Goal: Task Accomplishment & Management: Manage account settings

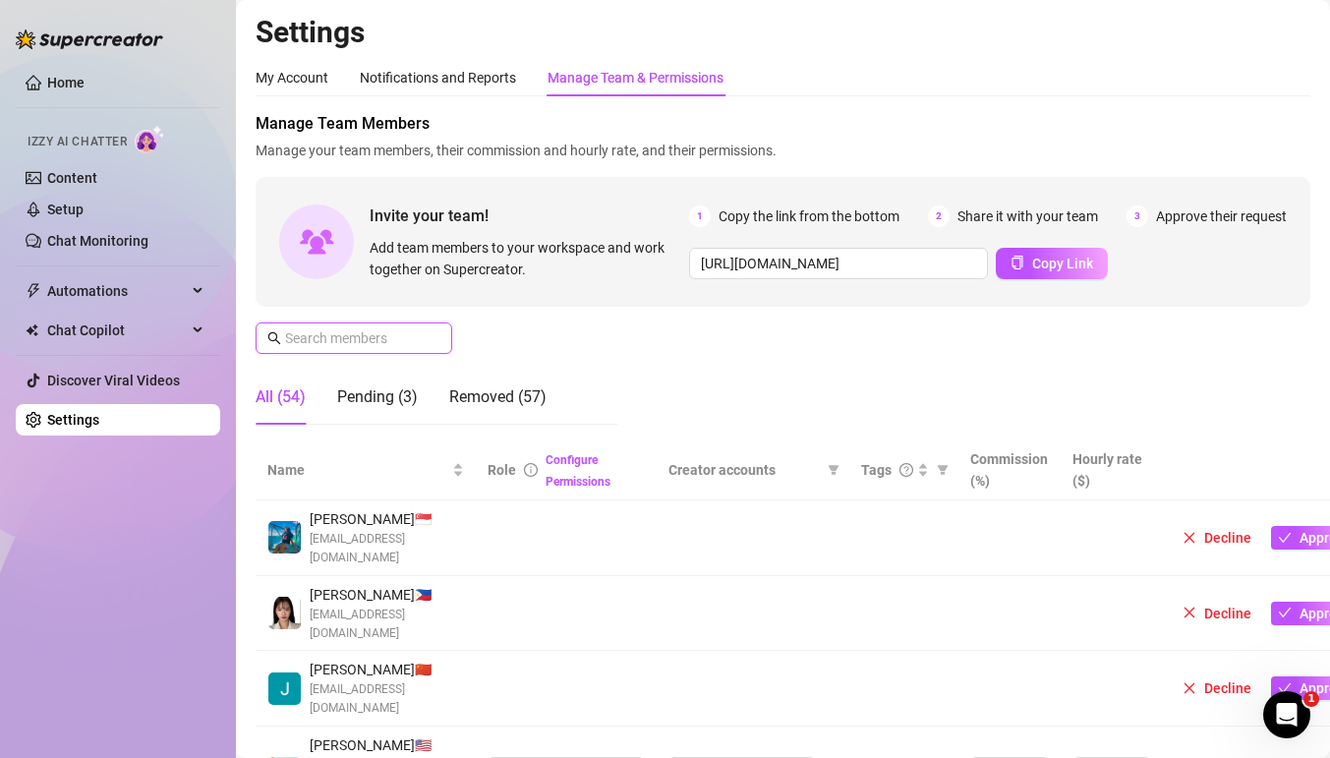
click at [416, 345] on input "text" at bounding box center [355, 338] width 140 height 22
click at [403, 343] on input "text" at bounding box center [355, 338] width 140 height 22
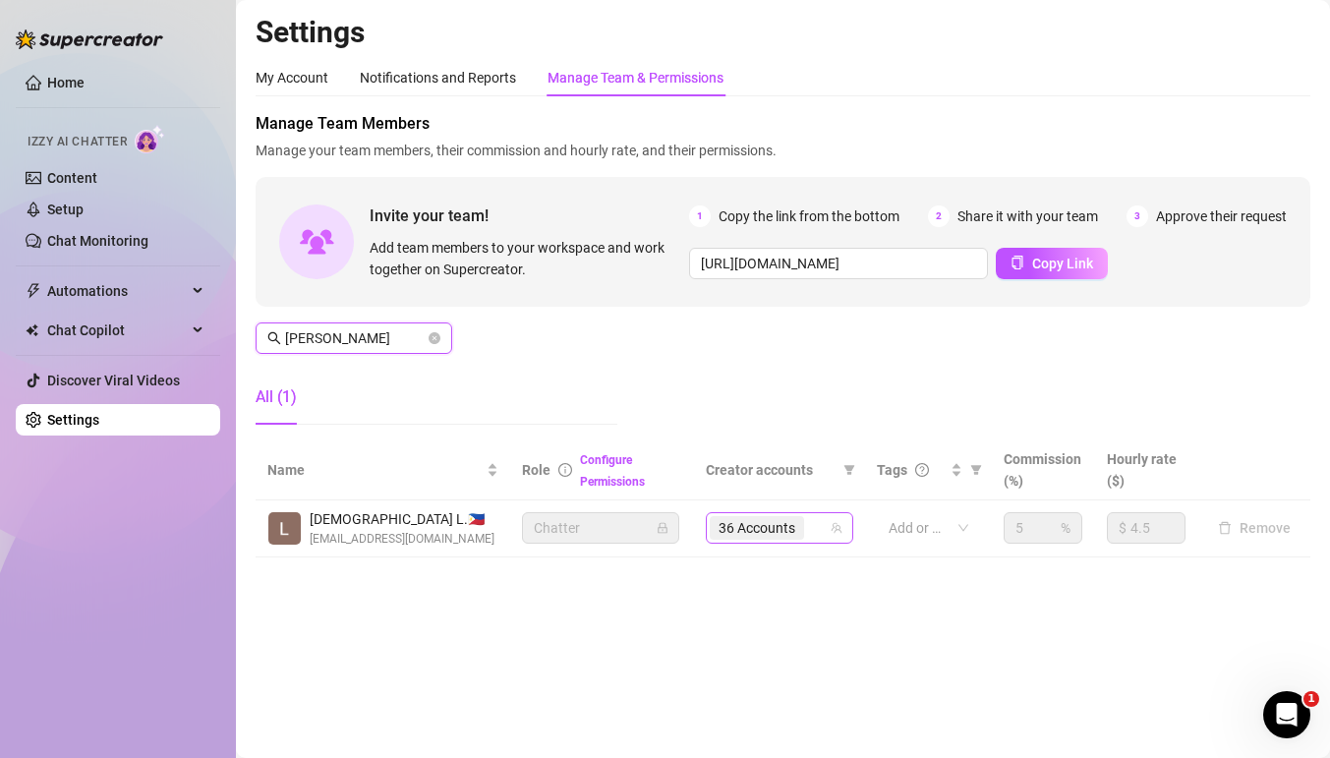
drag, startPoint x: 793, startPoint y: 530, endPoint x: 922, endPoint y: 645, distance: 172.7
click at [793, 530] on span "36 Accounts" at bounding box center [757, 528] width 77 height 22
type input "loyo"
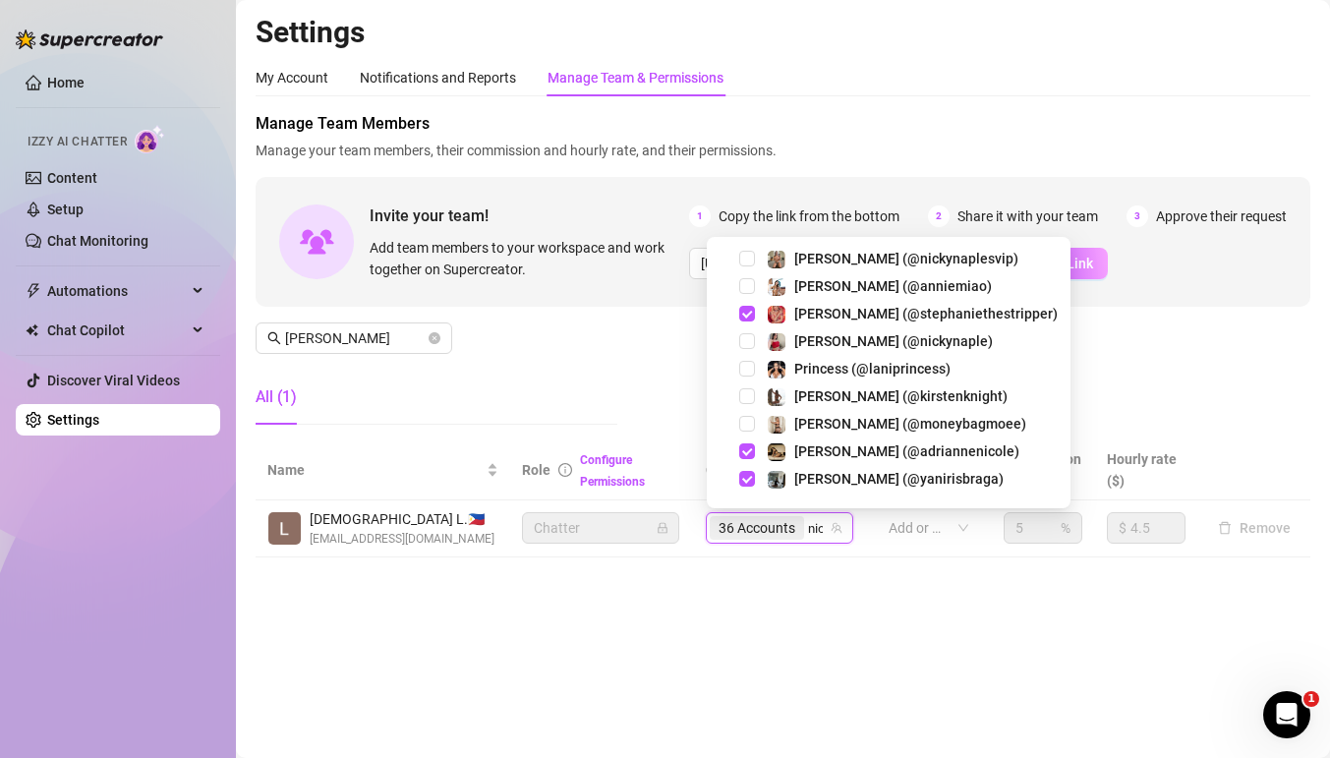
type input "nick"
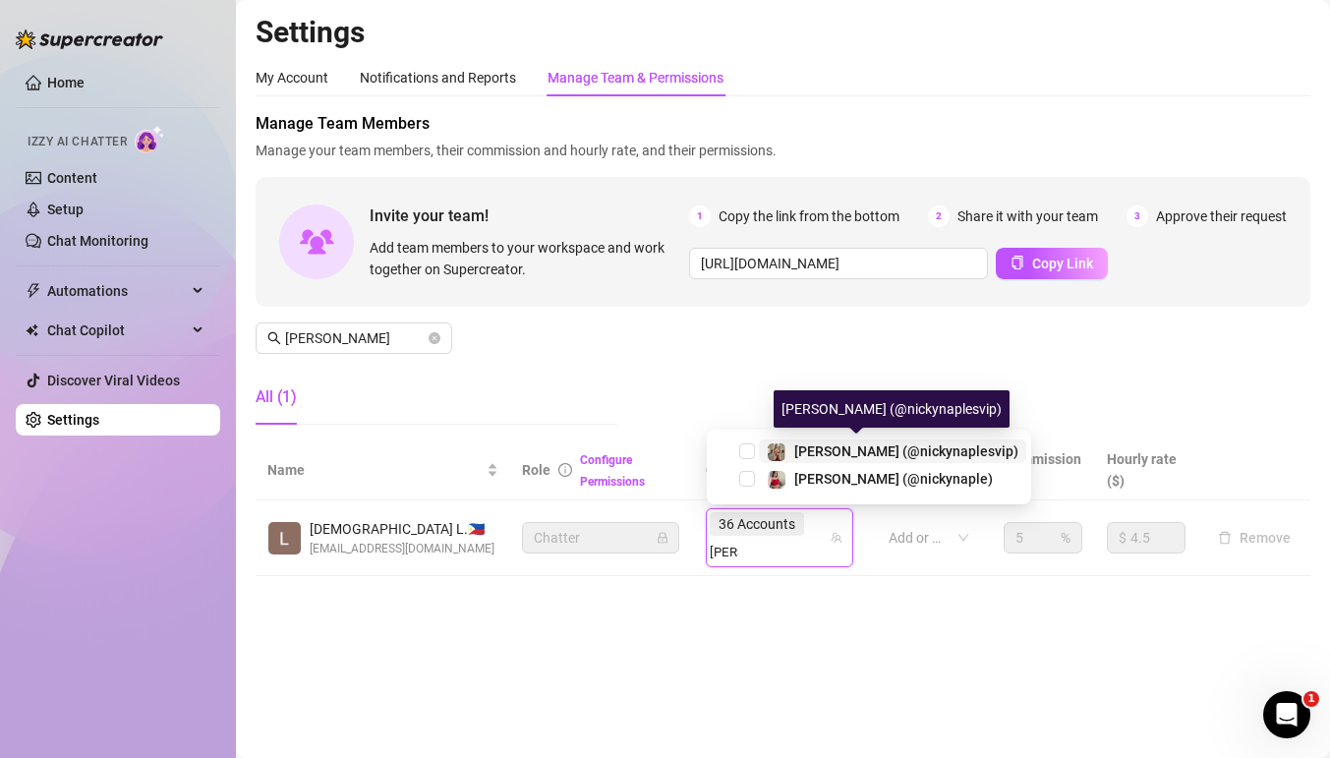
click at [805, 447] on span "Nicky (@nickynaplesvip)" at bounding box center [906, 451] width 224 height 16
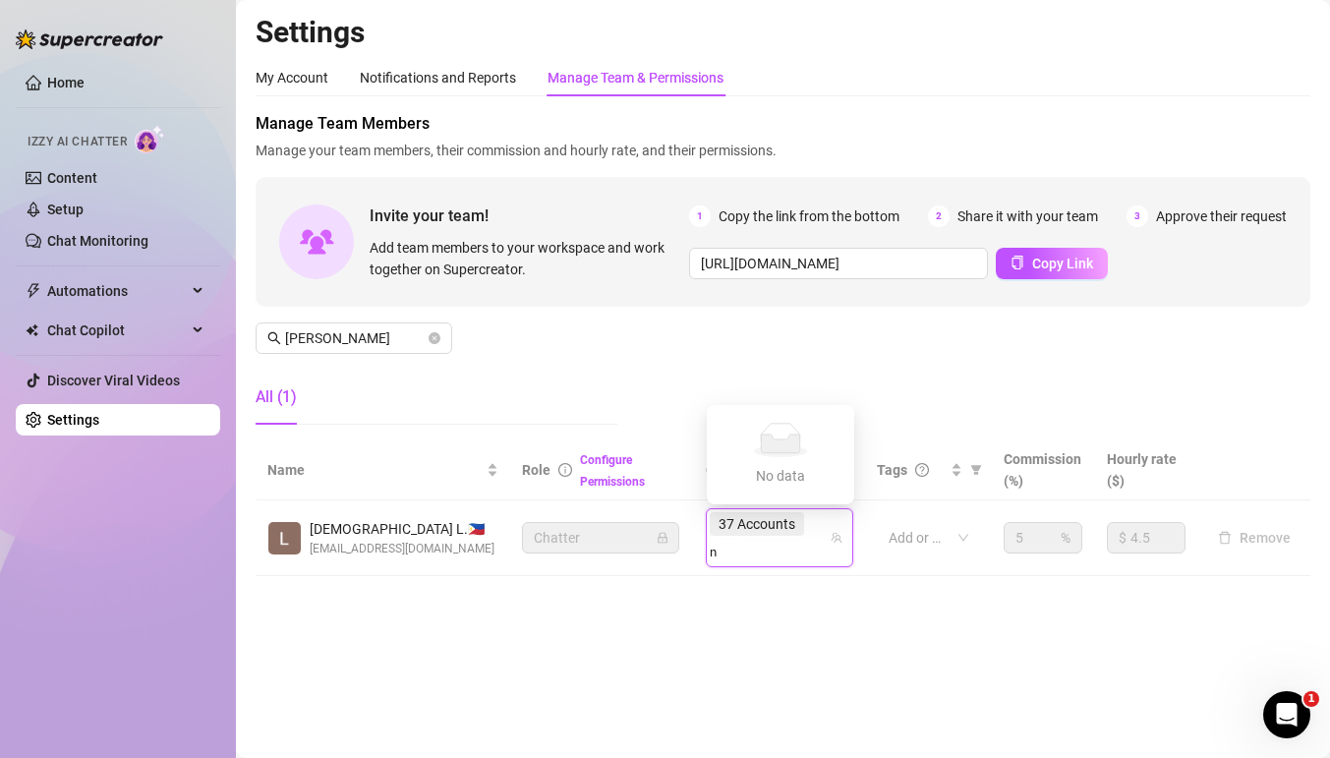
type input "ni"
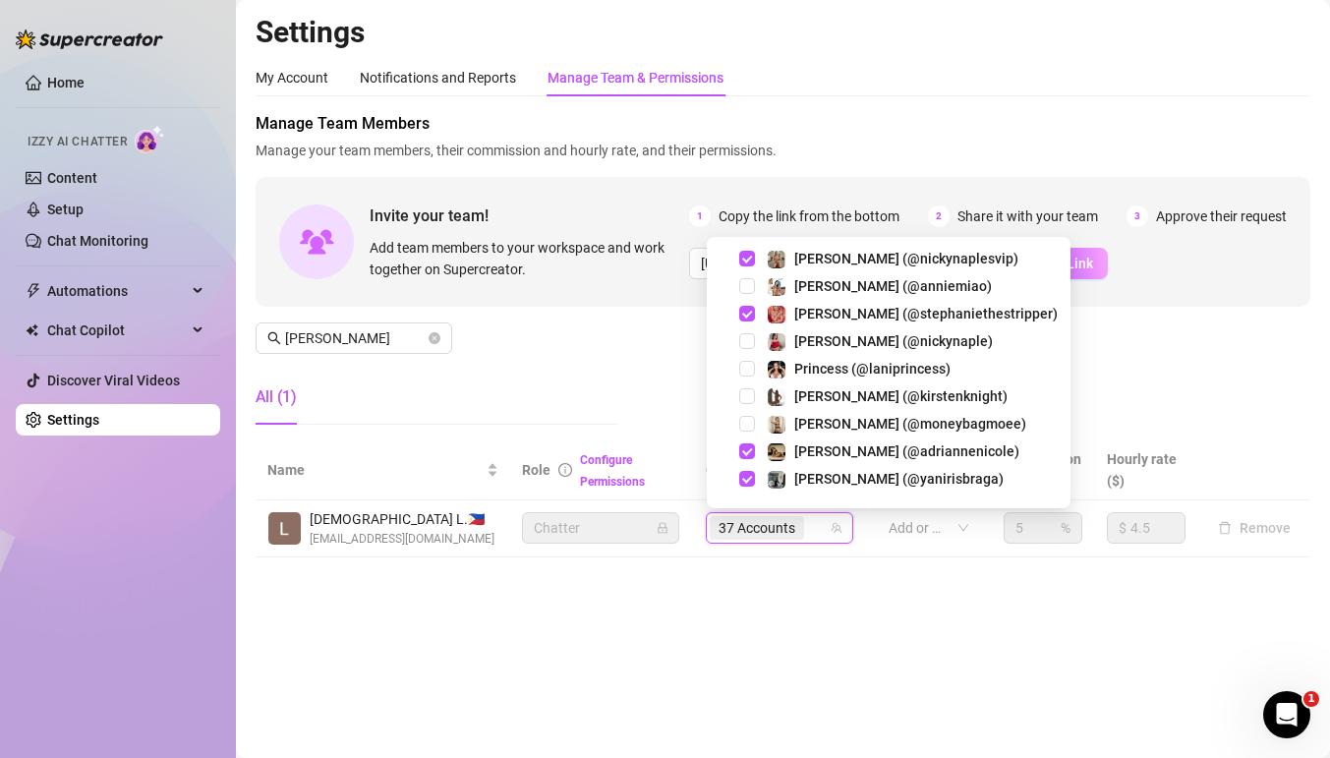
click at [790, 524] on span "37 Accounts" at bounding box center [757, 528] width 77 height 22
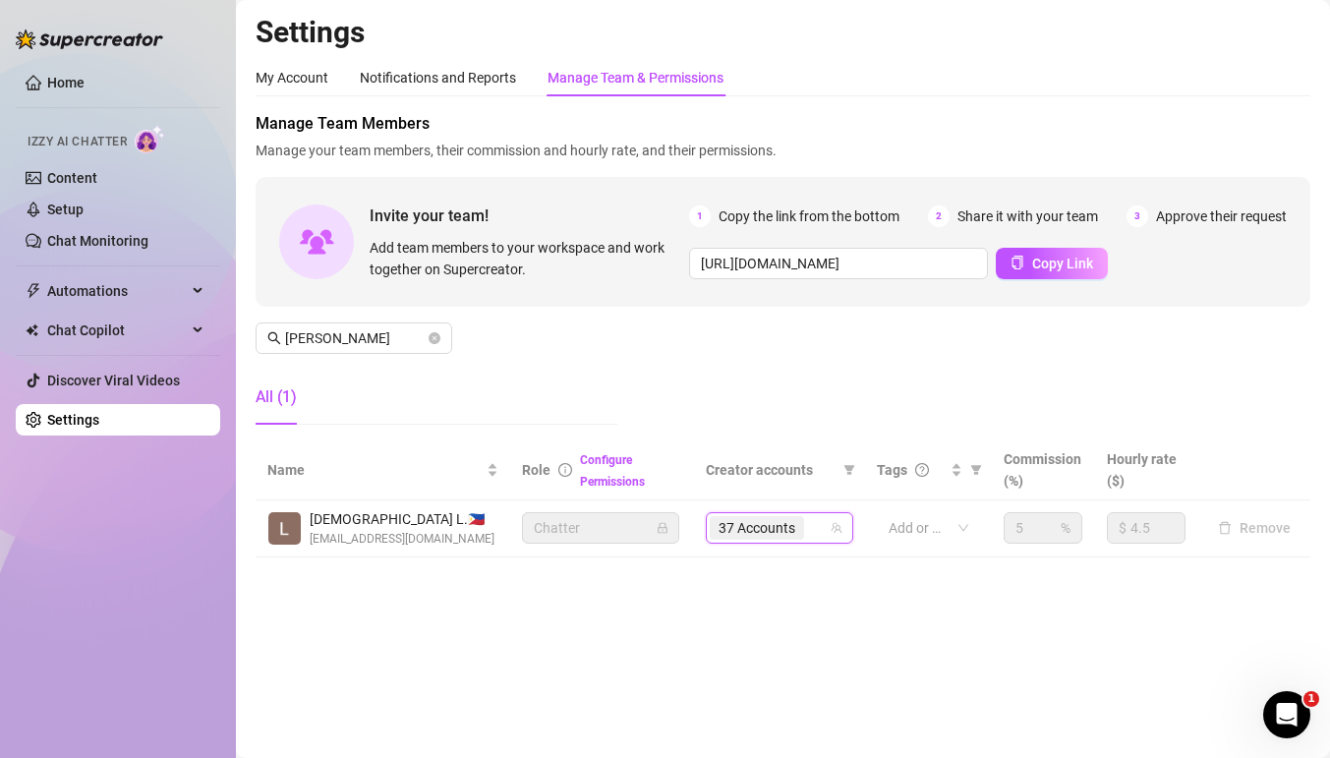
click at [780, 520] on span "37 Accounts" at bounding box center [757, 528] width 77 height 22
click at [771, 527] on span "37 Accounts" at bounding box center [757, 528] width 77 height 22
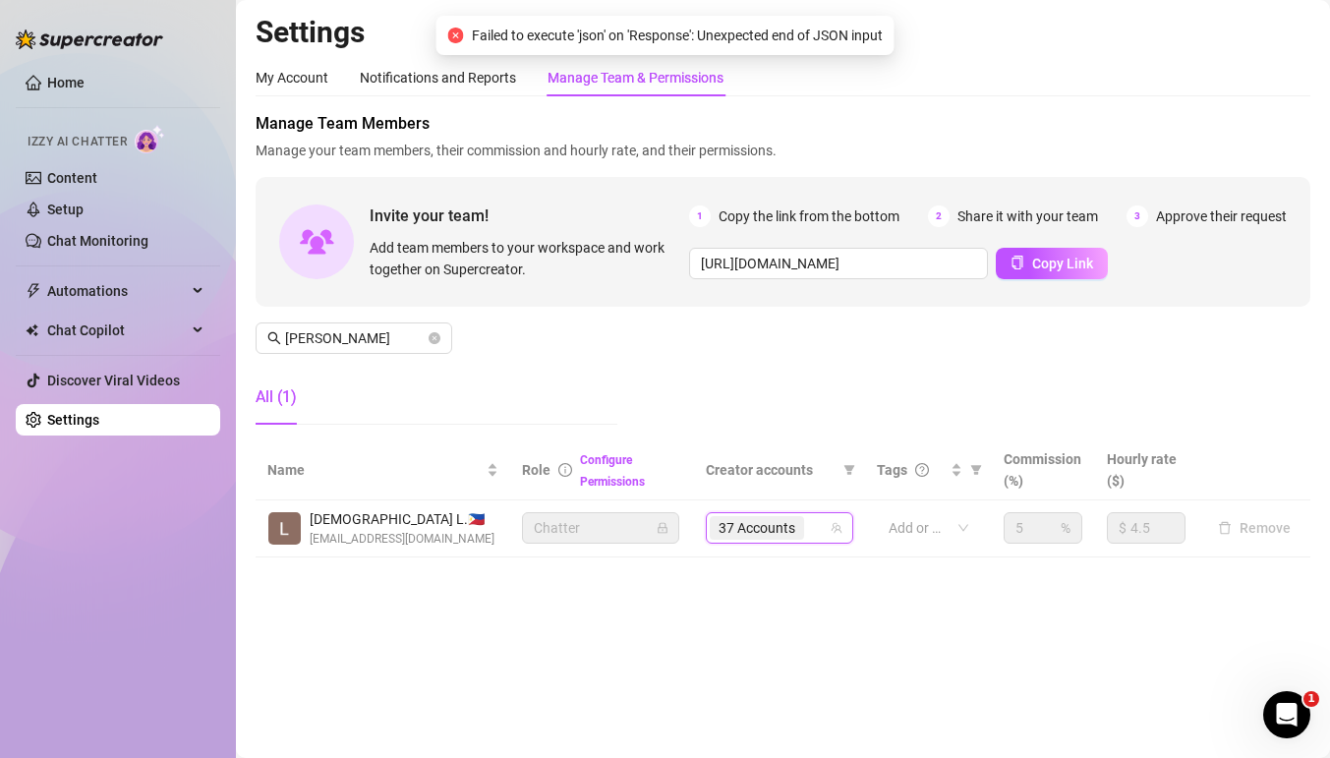
click at [813, 529] on div "37 Accounts" at bounding box center [769, 528] width 119 height 28
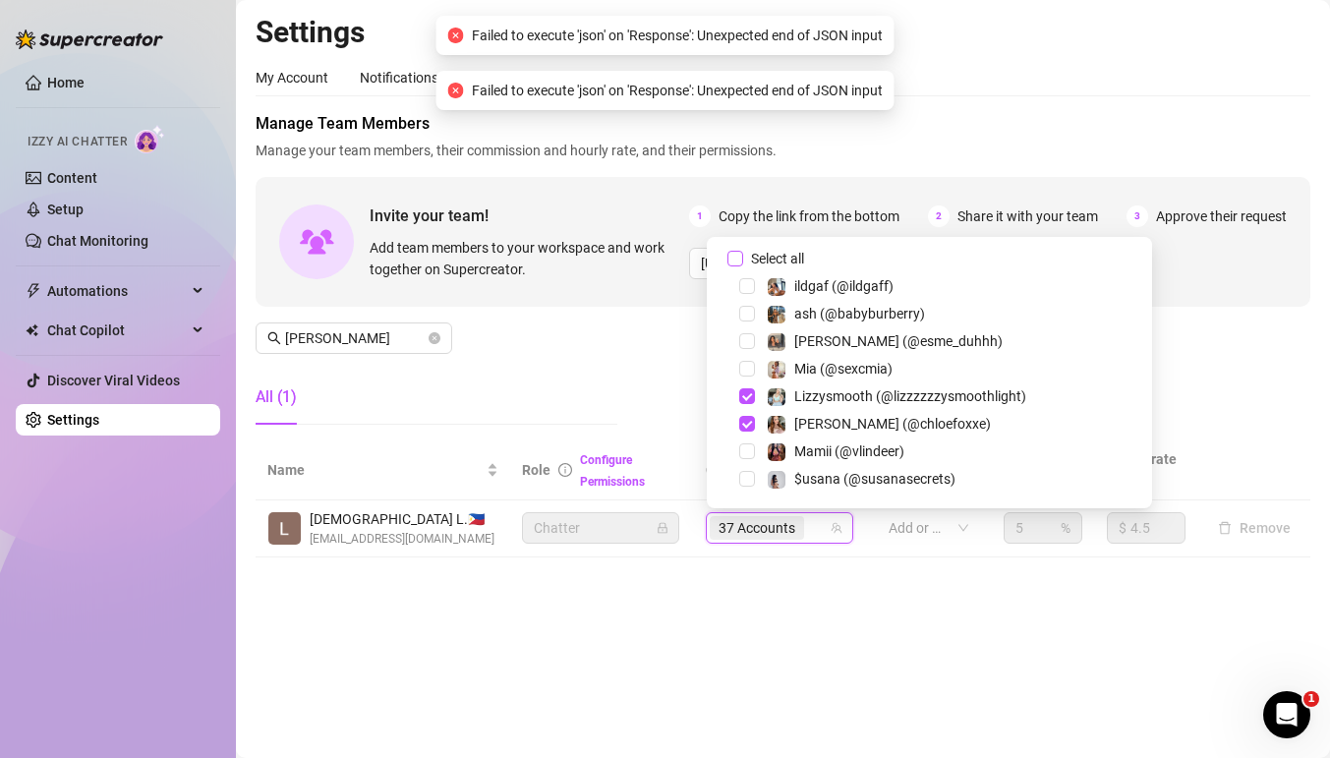
click at [741, 255] on input "Select all" at bounding box center [736, 259] width 16 height 16
checkbox input "false"
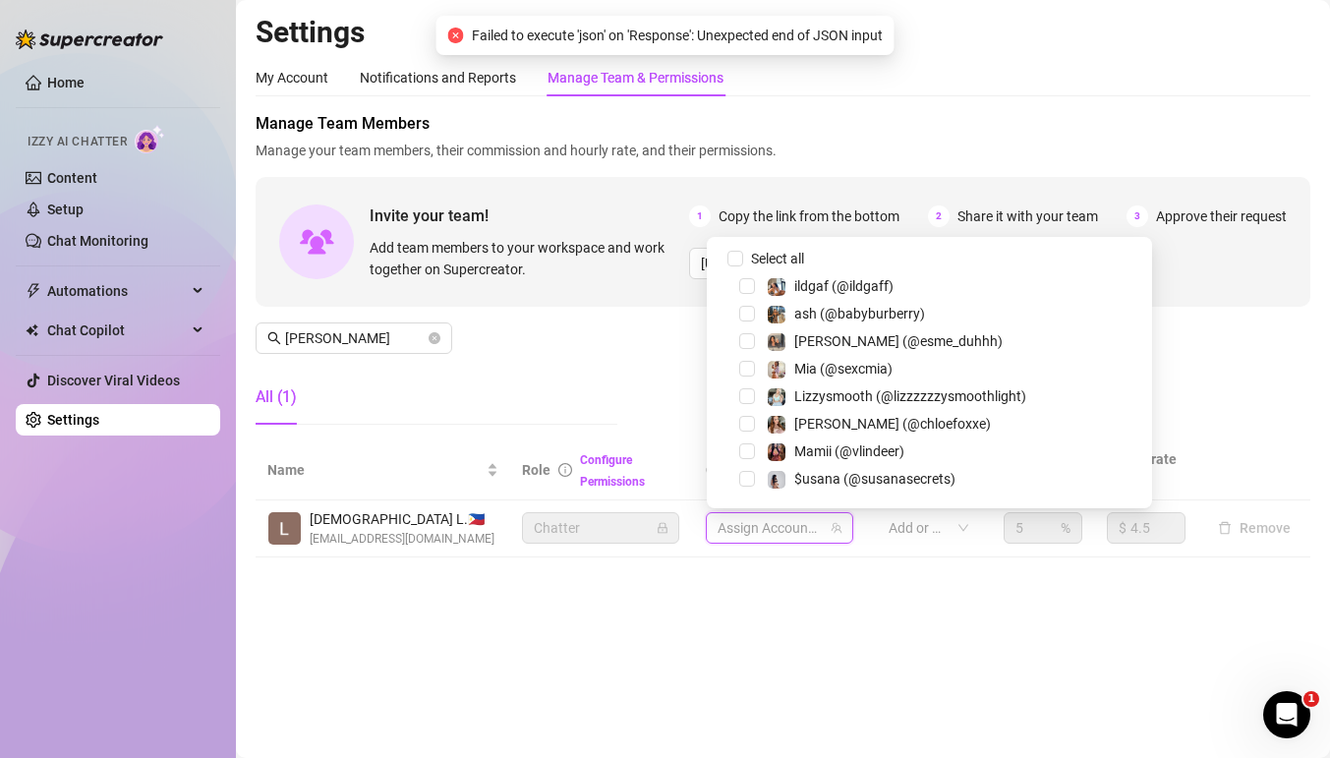
click at [522, 643] on main "Settings My Account Notifications and Reports Manage Team & Permissions Profile…" at bounding box center [783, 379] width 1094 height 758
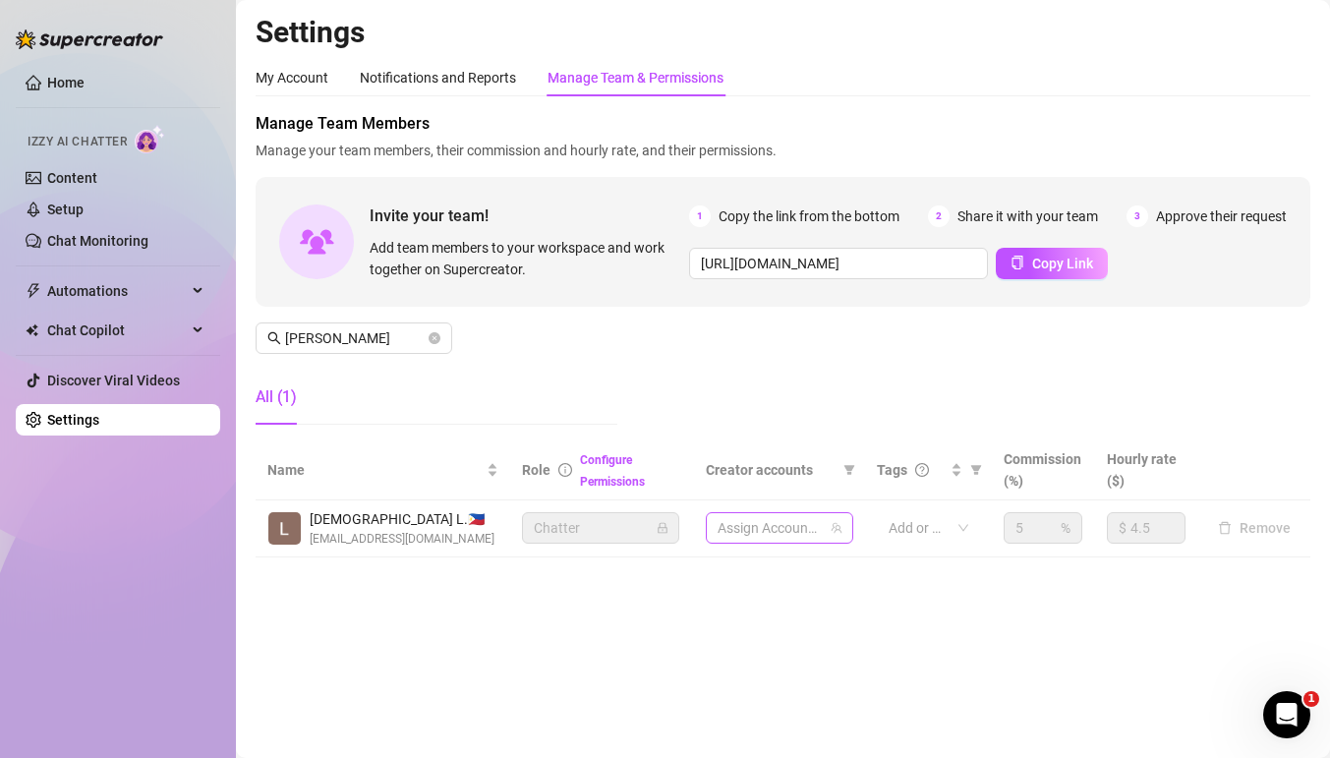
click at [740, 527] on div at bounding box center [769, 528] width 119 height 28
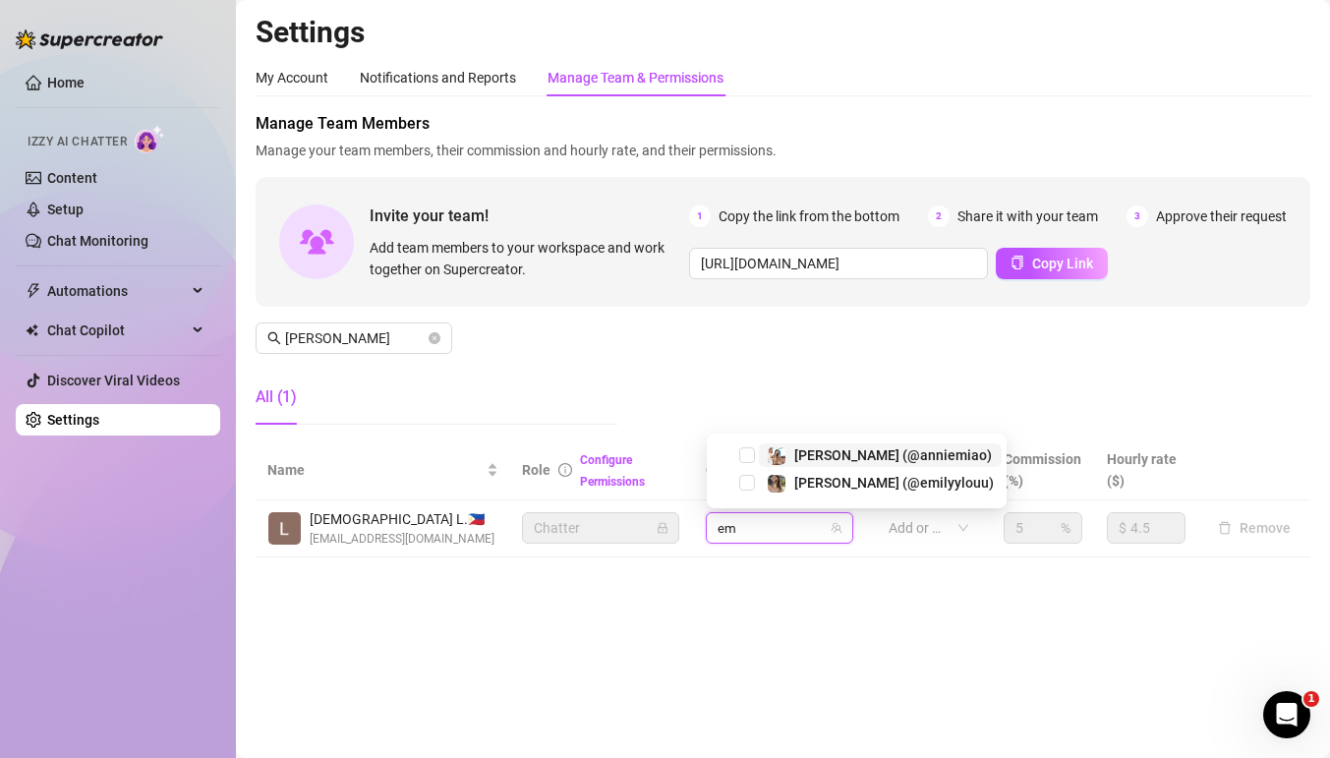
type input "emi"
click at [766, 480] on span "emilylou (@emilyylouu)" at bounding box center [880, 483] width 243 height 24
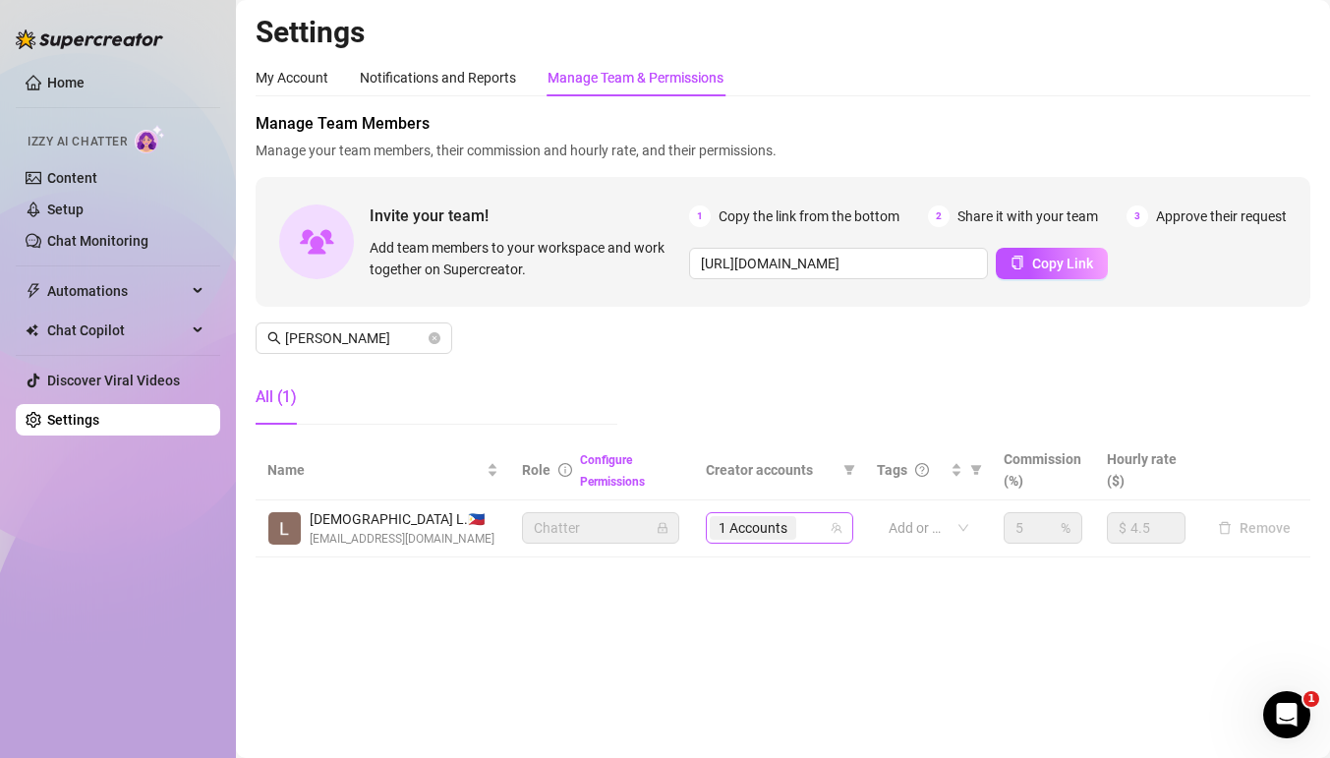
click at [813, 531] on div "1 Accounts" at bounding box center [769, 528] width 119 height 28
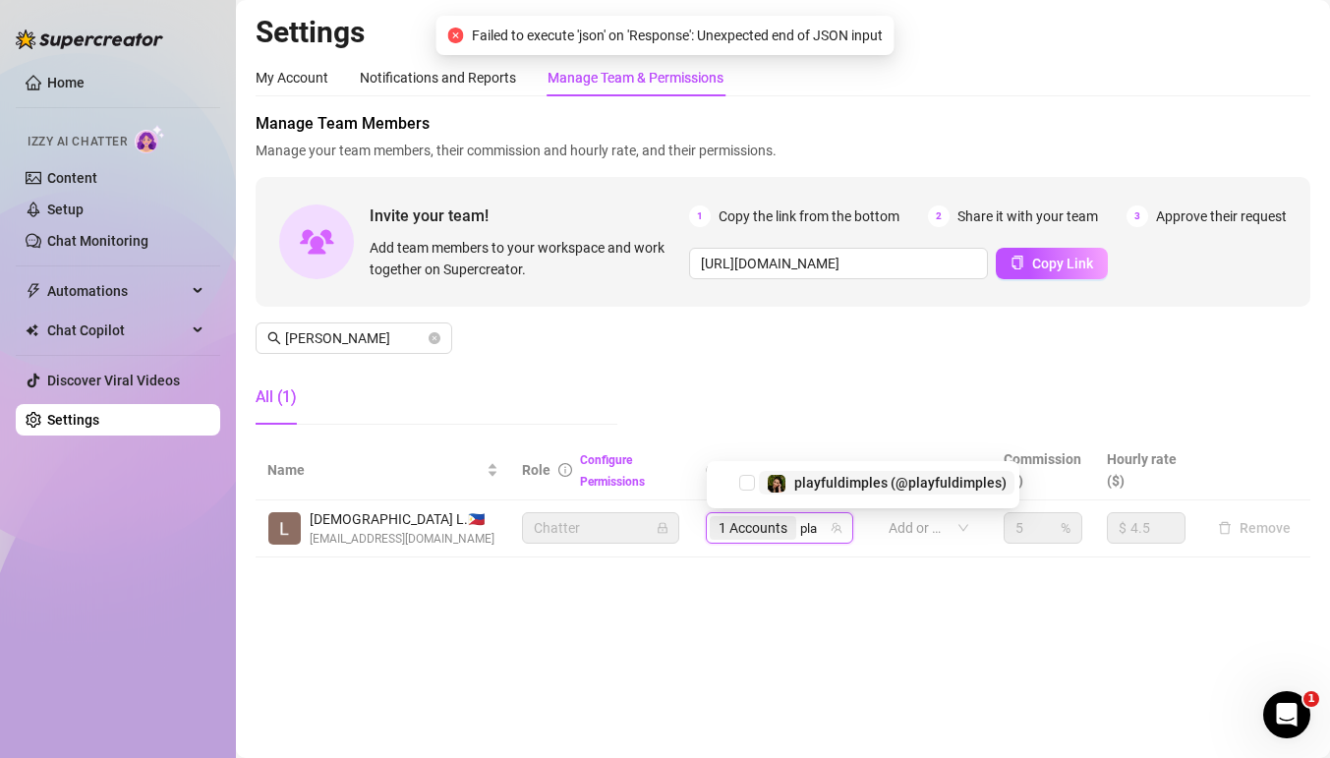
type input "play"
click at [812, 479] on span "playfuldimples (@playfuldimples)" at bounding box center [900, 479] width 212 height 16
click at [819, 528] on div "2 Accounts" at bounding box center [769, 528] width 119 height 28
type input "nort"
click at [783, 478] on img at bounding box center [777, 480] width 18 height 18
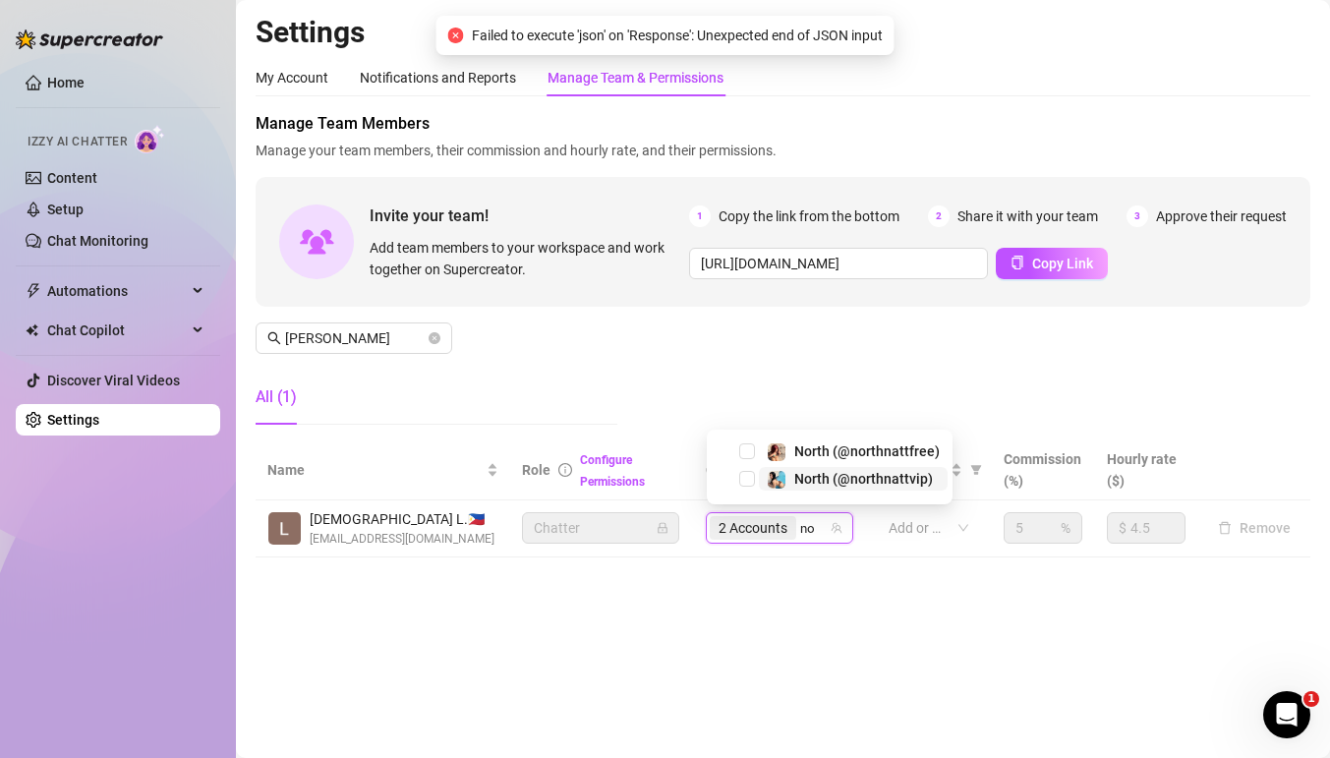
type input "nor"
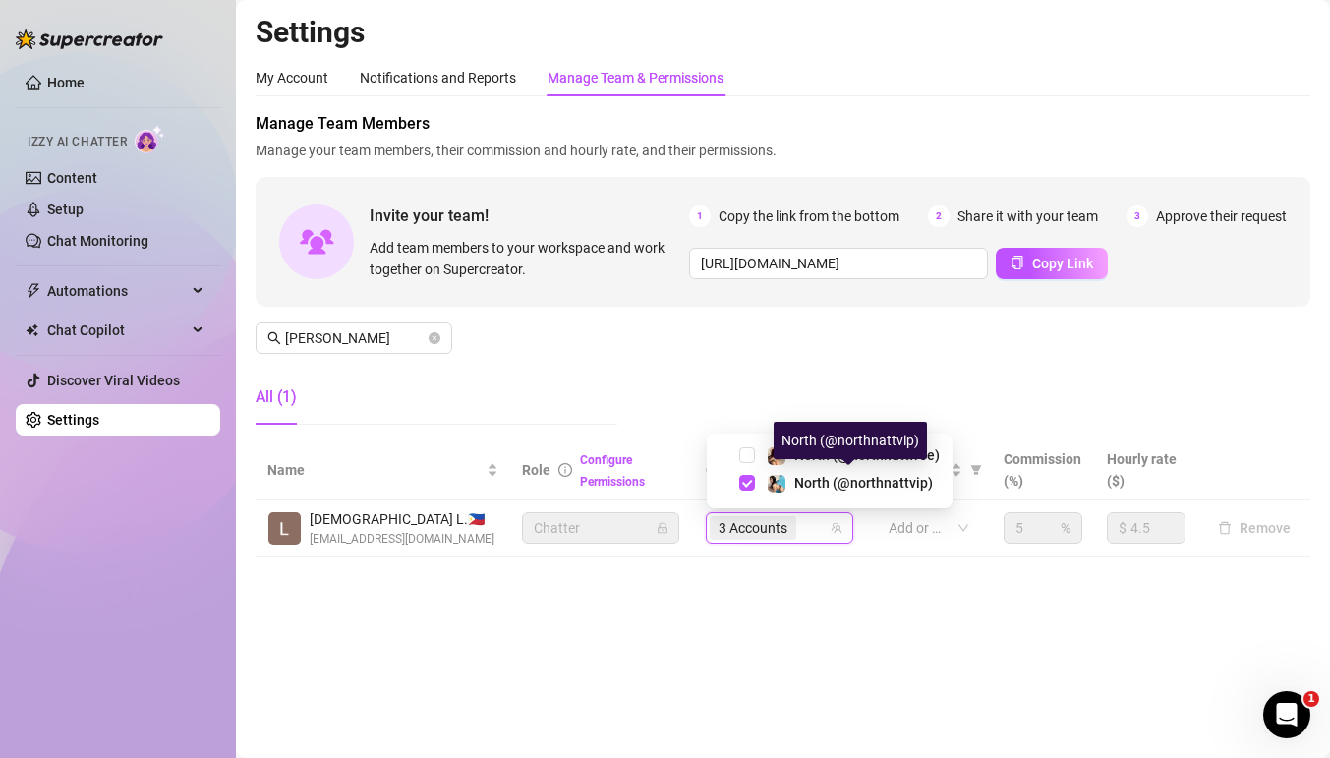
click at [777, 444] on div "North (@northnattvip)" at bounding box center [850, 440] width 153 height 37
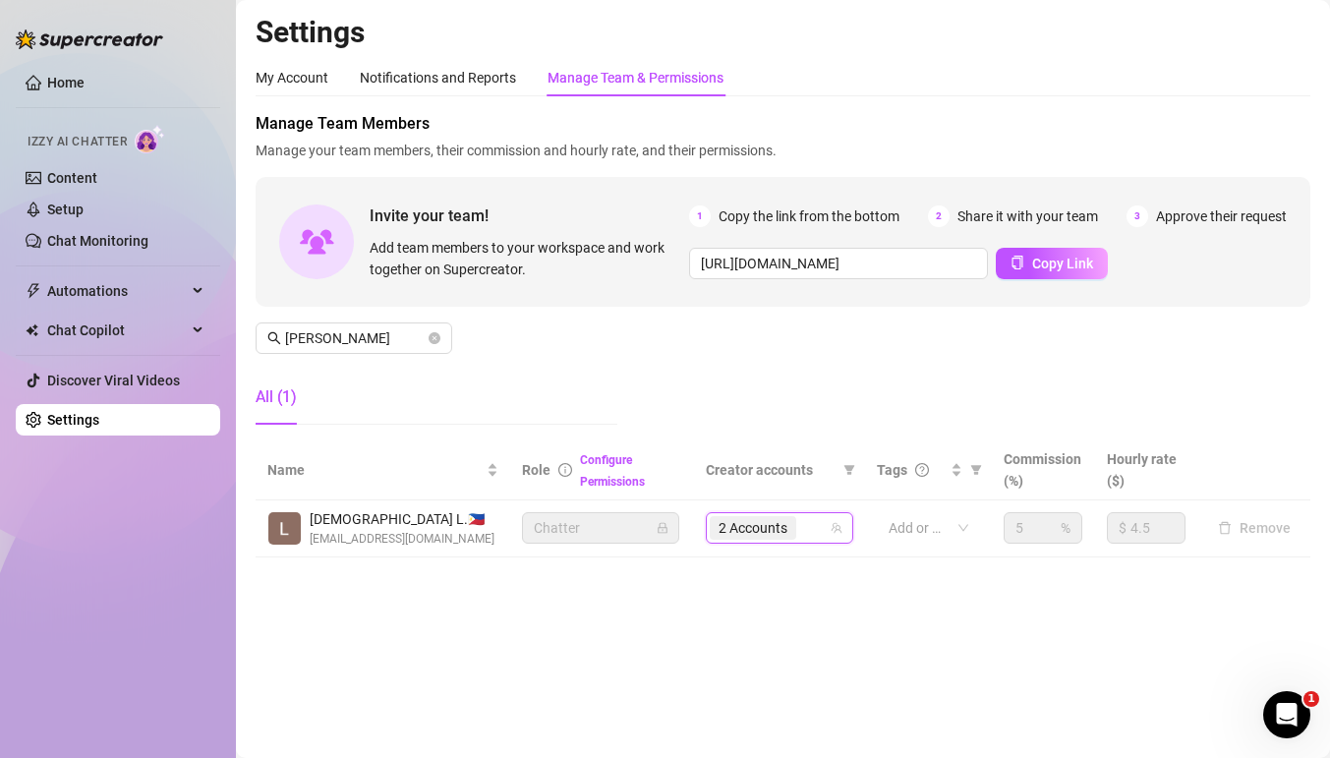
click at [809, 526] on div "2 Accounts" at bounding box center [769, 528] width 119 height 28
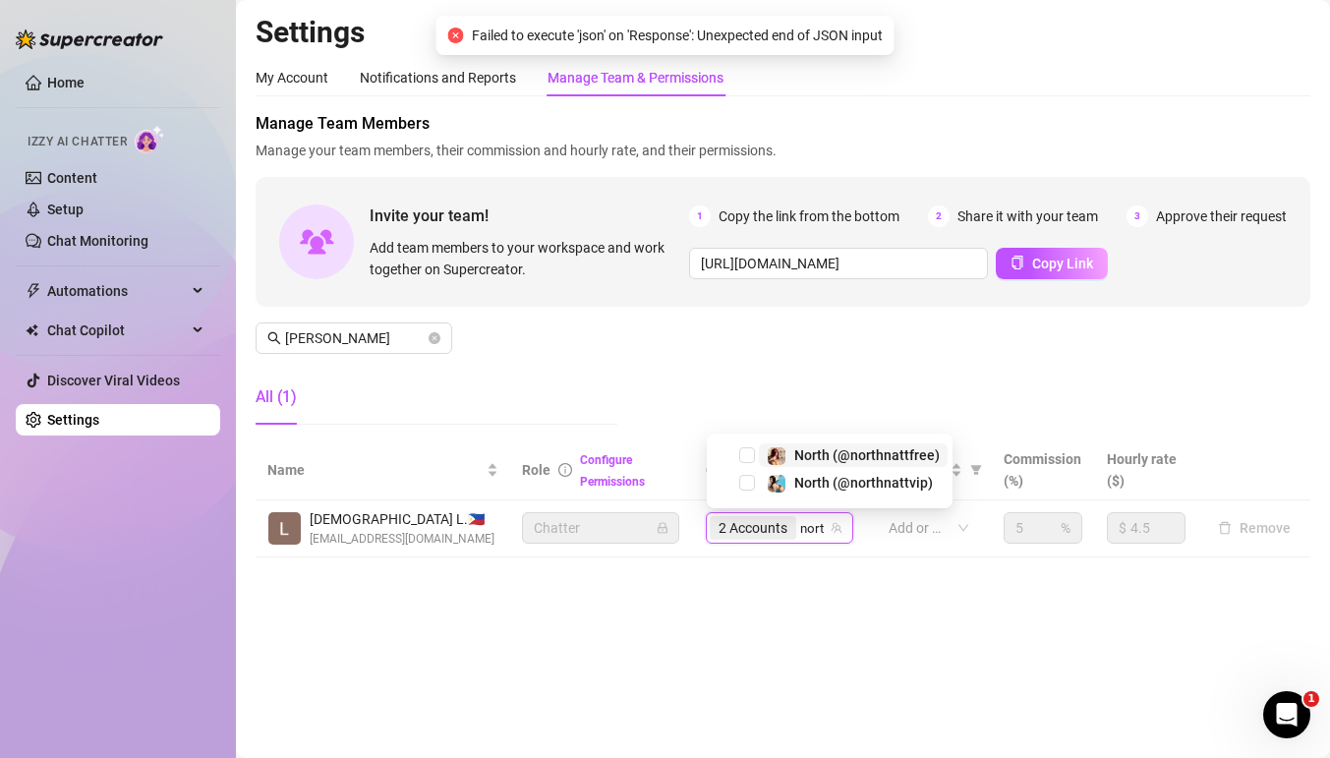
type input "north"
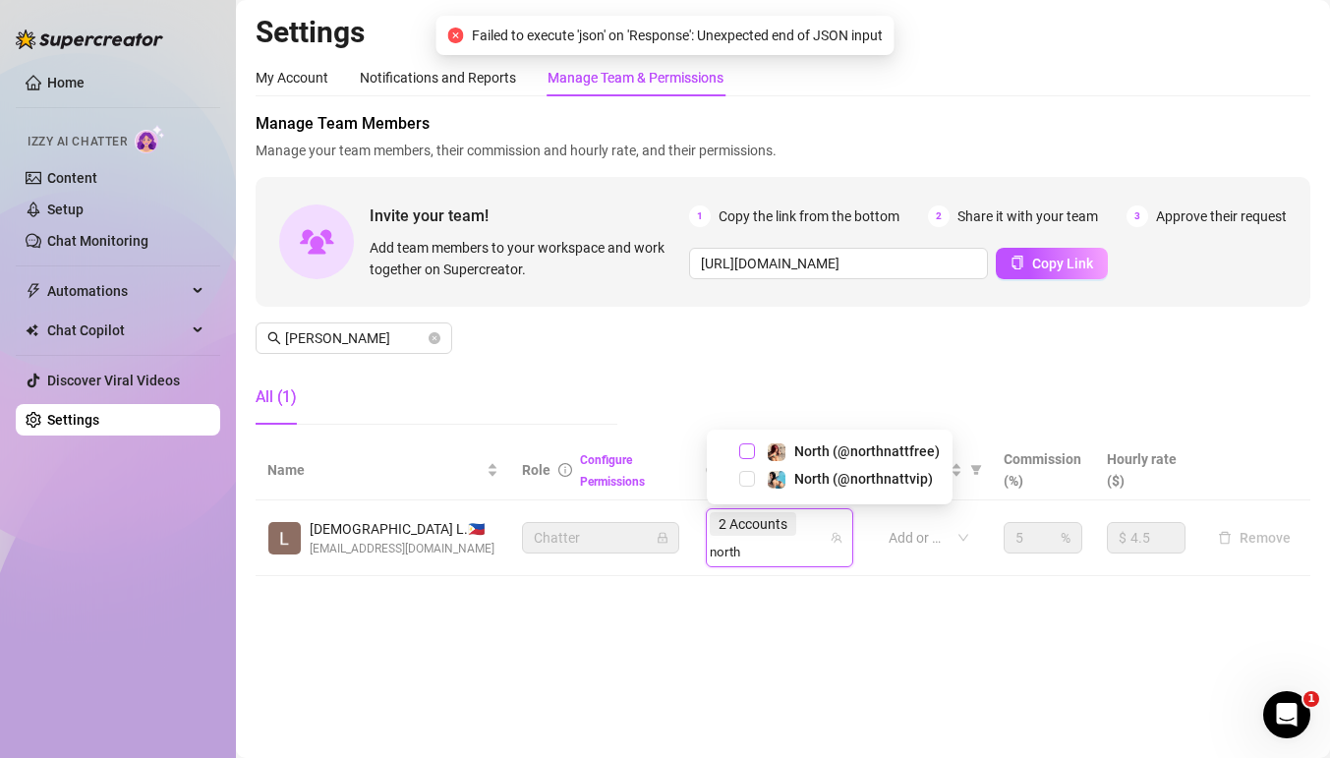
click at [750, 454] on span "Select tree node" at bounding box center [747, 451] width 16 height 16
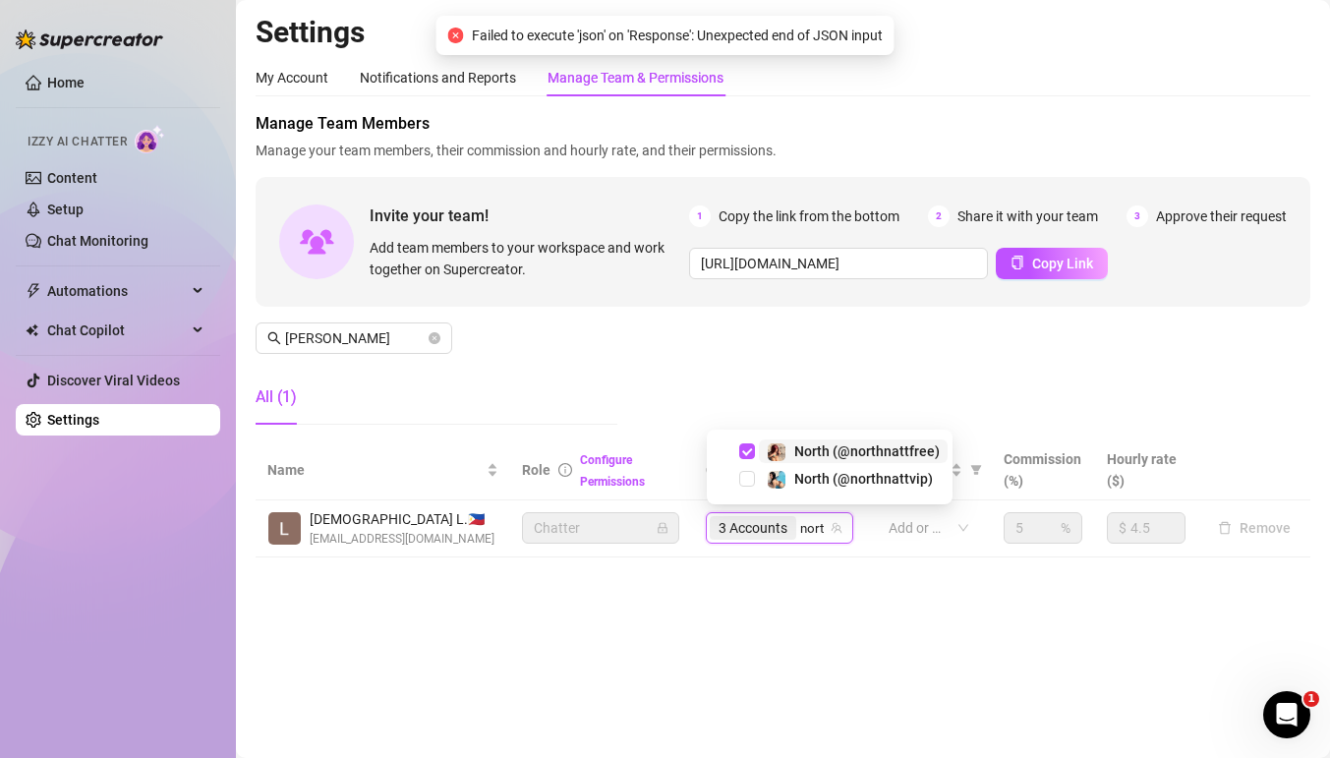
type input "north"
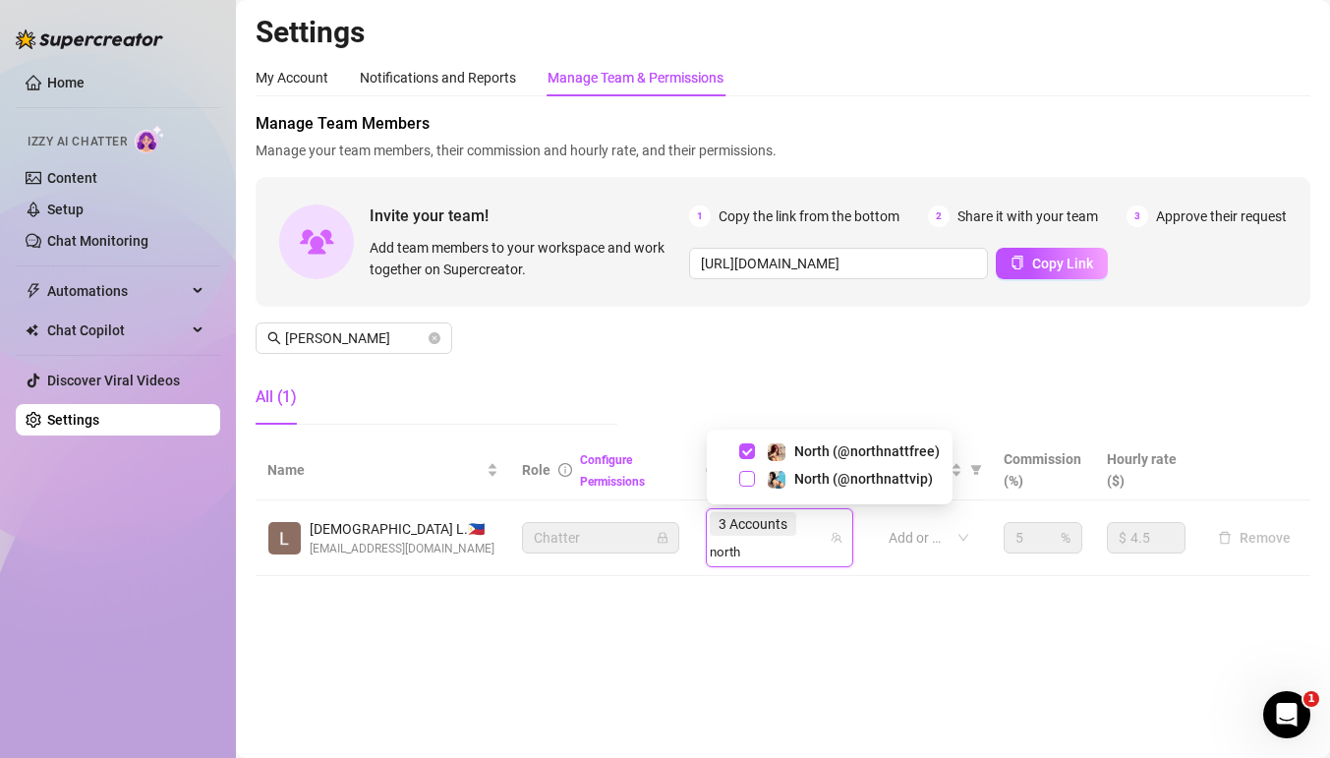
click at [748, 477] on span "Select tree node" at bounding box center [747, 479] width 16 height 16
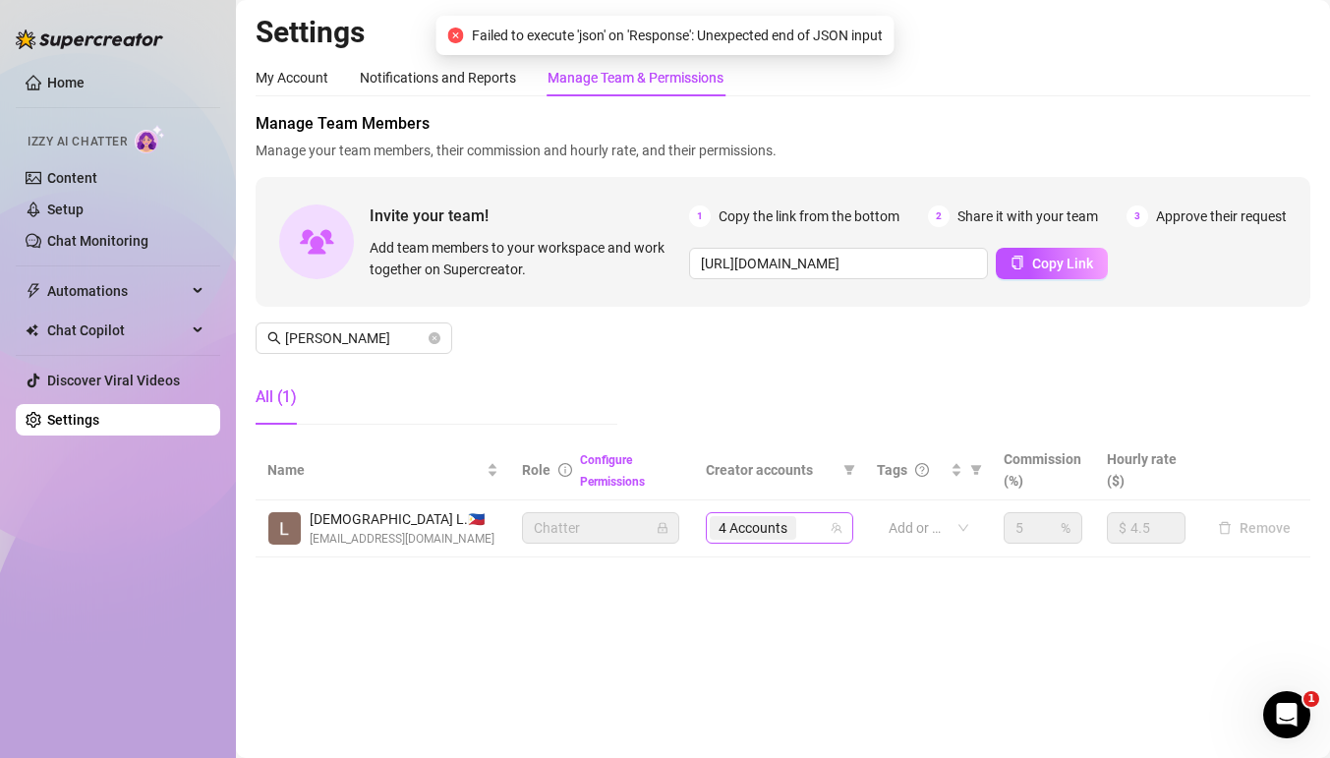
click at [818, 528] on div "4 Accounts" at bounding box center [769, 528] width 119 height 28
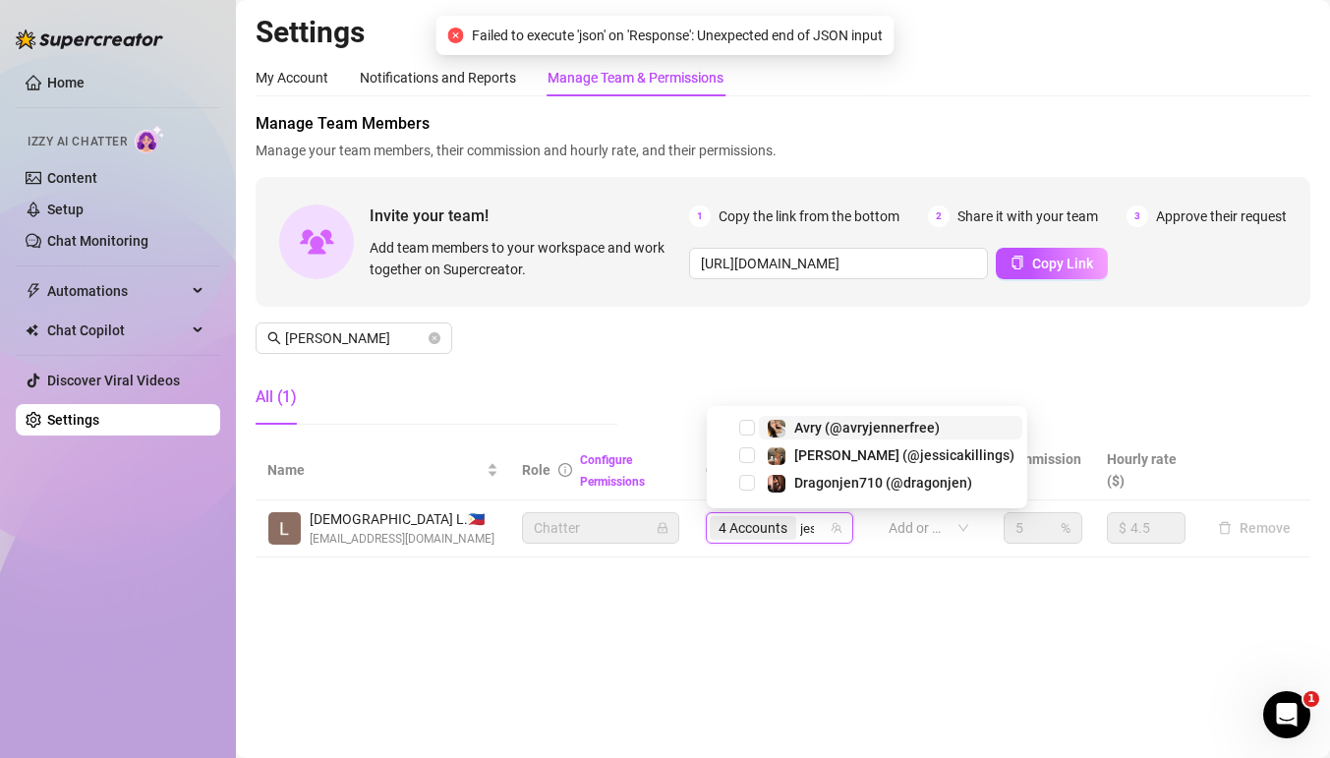
type input "jess"
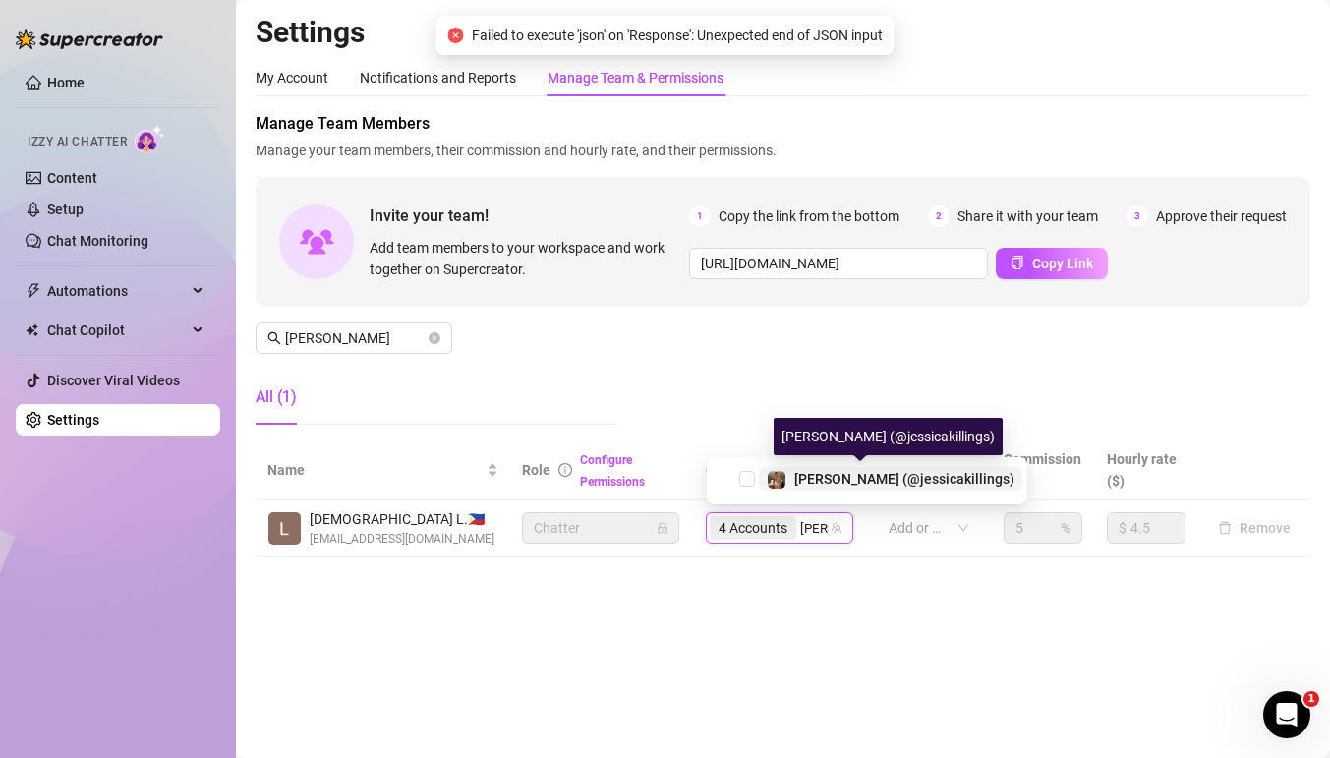
click at [792, 480] on div "Jessica (@jessicakillings)" at bounding box center [891, 479] width 248 height 24
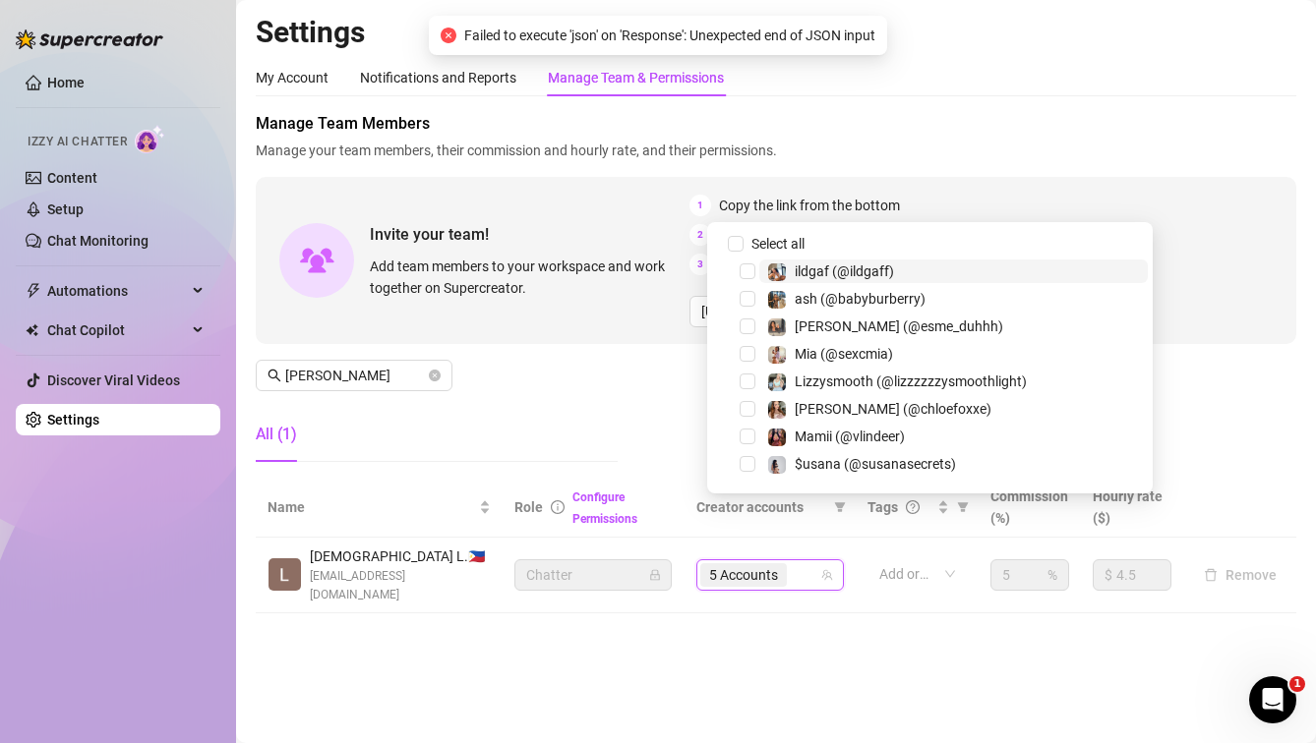
click at [807, 561] on div "5 Accounts" at bounding box center [759, 575] width 119 height 28
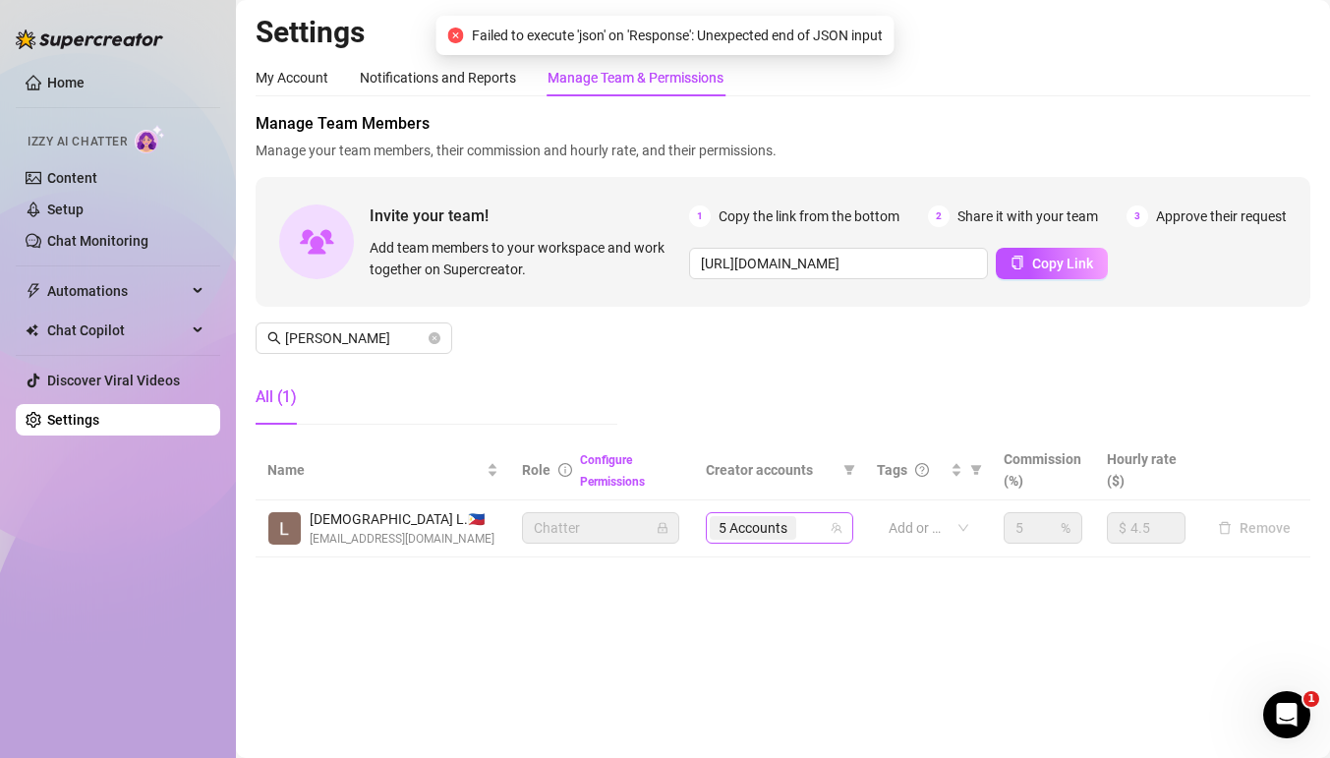
click at [807, 531] on div "5 Accounts" at bounding box center [769, 528] width 119 height 28
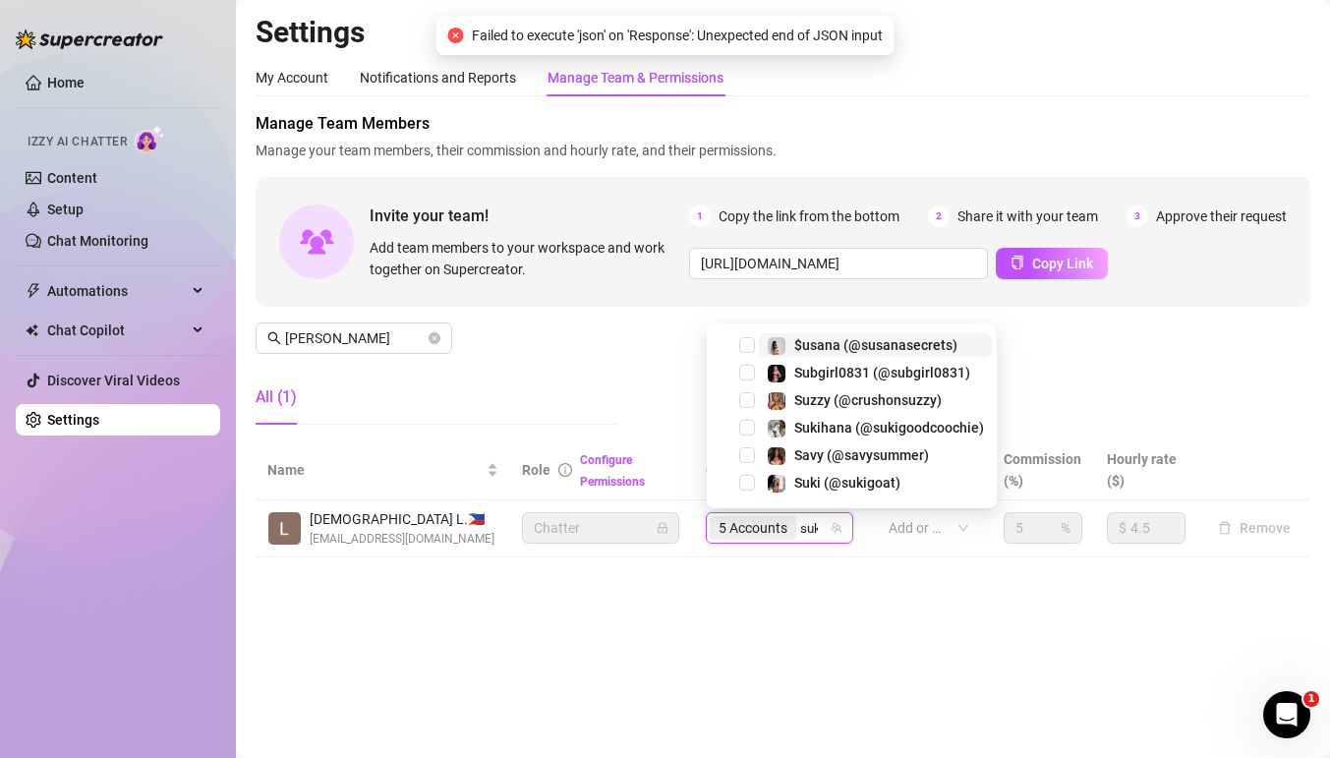
type input "suki"
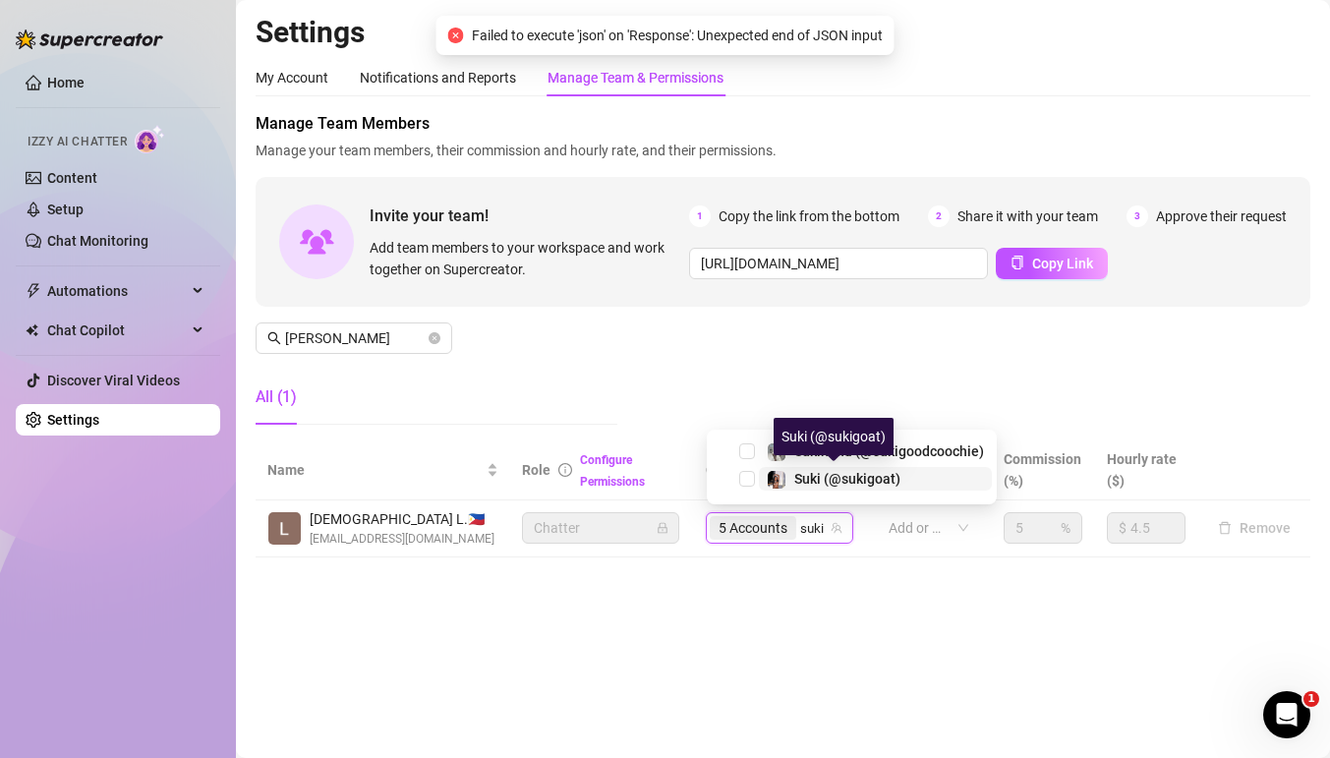
click at [816, 473] on span "Suki (@sukigoat)" at bounding box center [847, 479] width 106 height 16
click at [803, 536] on input "search" at bounding box center [814, 528] width 29 height 24
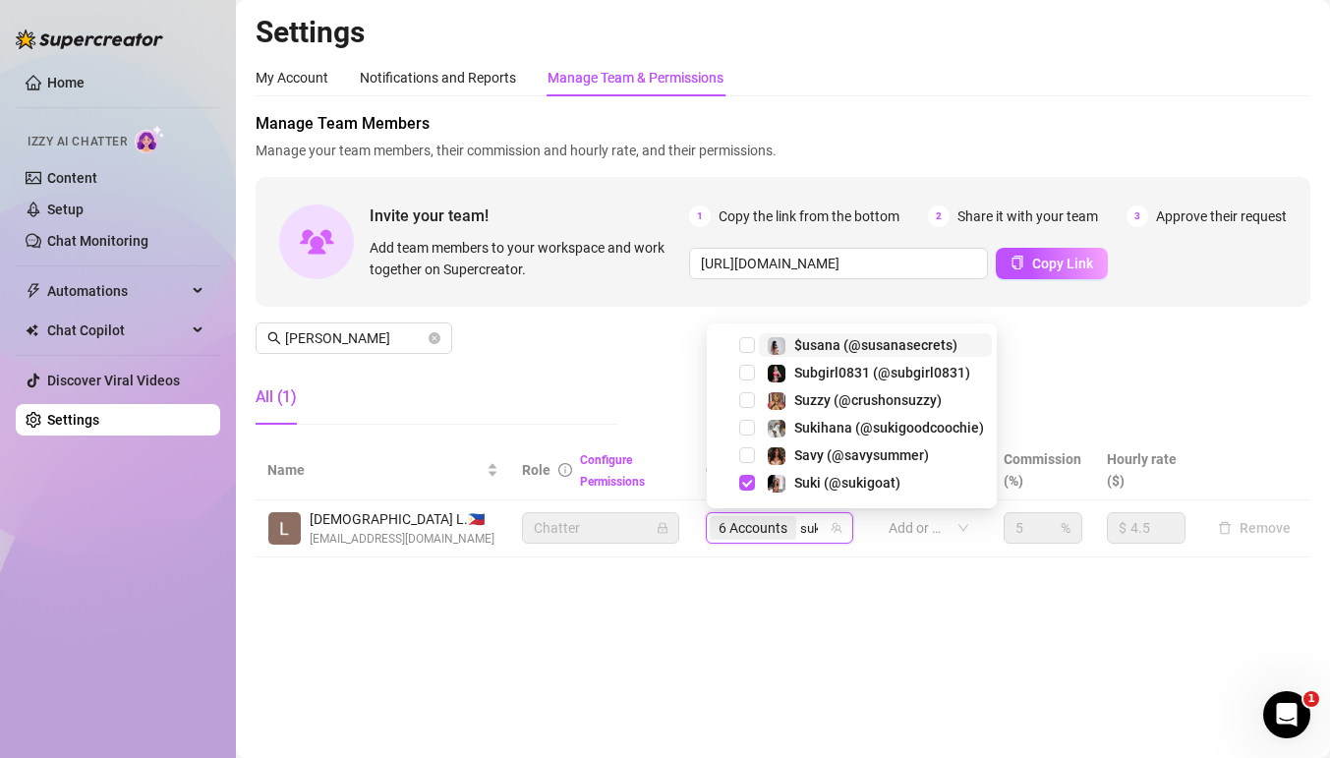
type input "suki"
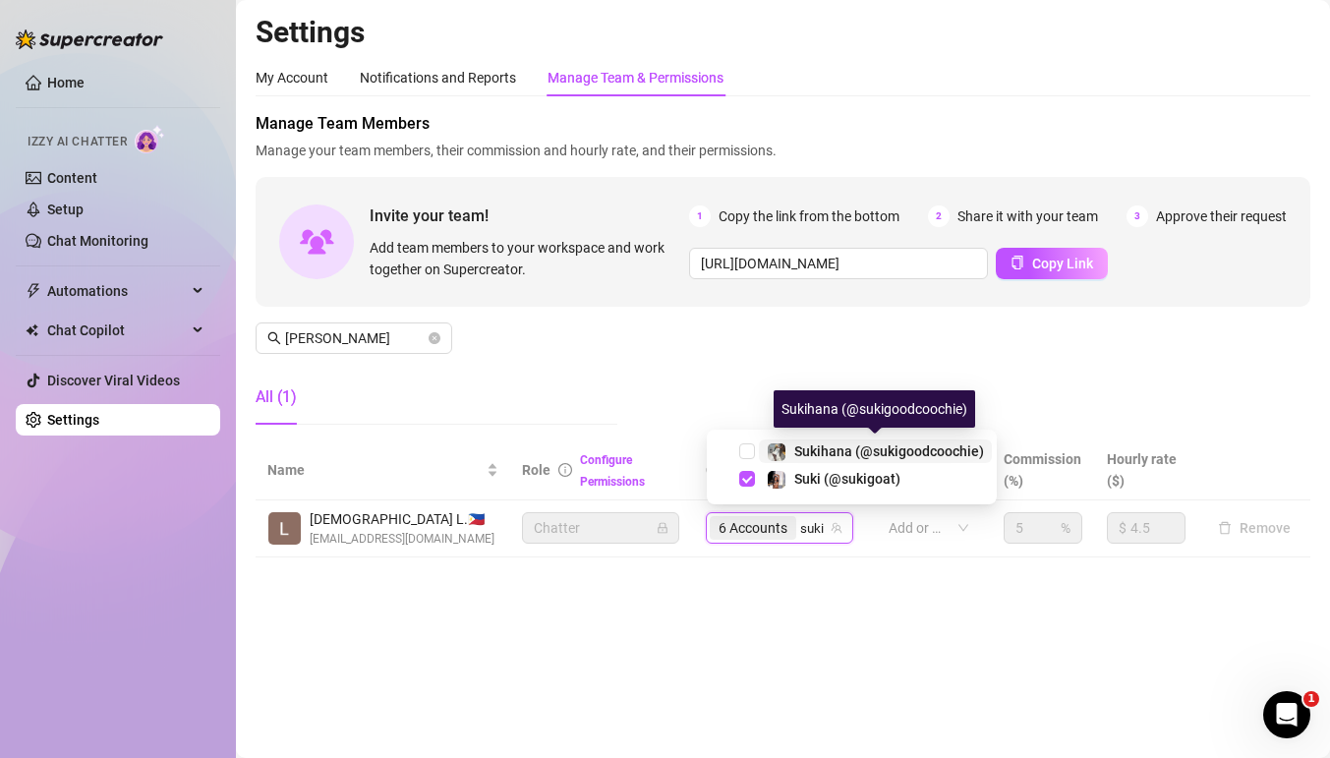
click at [815, 449] on span "Sukihana (@sukigoodcoochie)" at bounding box center [889, 451] width 190 height 16
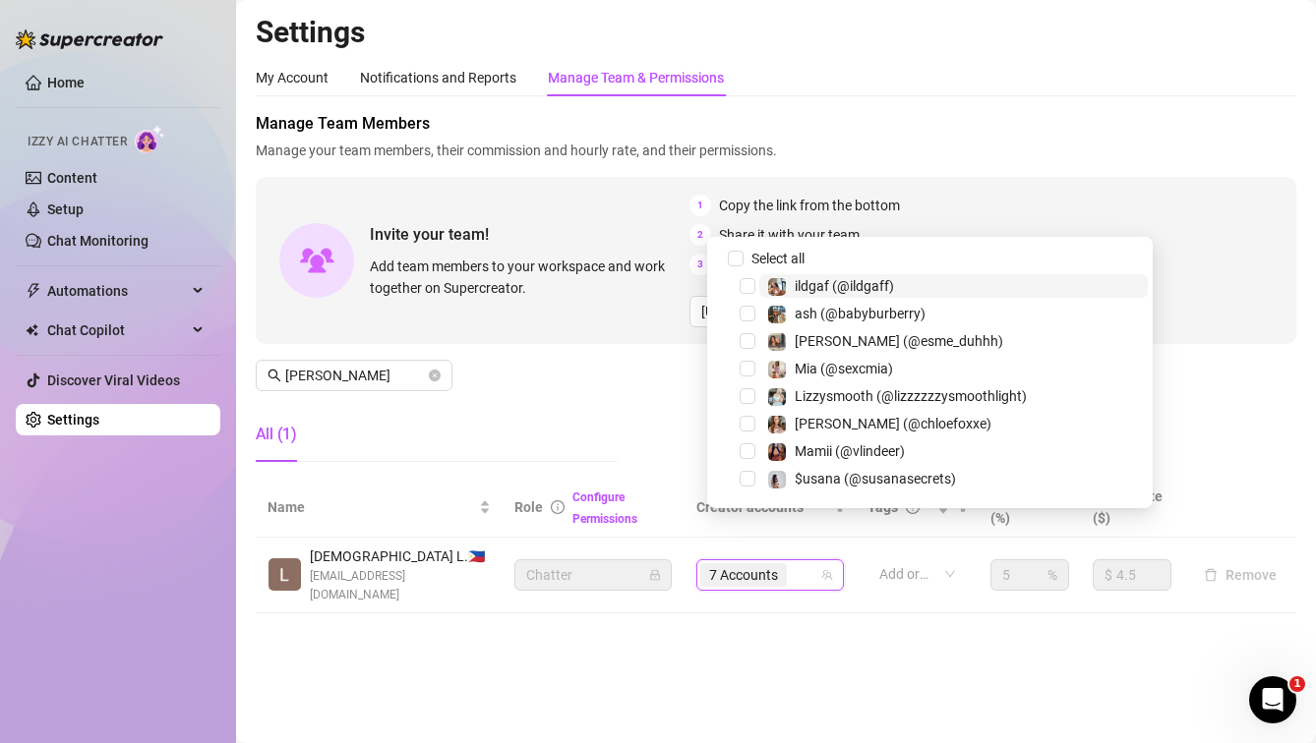
click at [809, 561] on div "7 Accounts" at bounding box center [759, 575] width 119 height 28
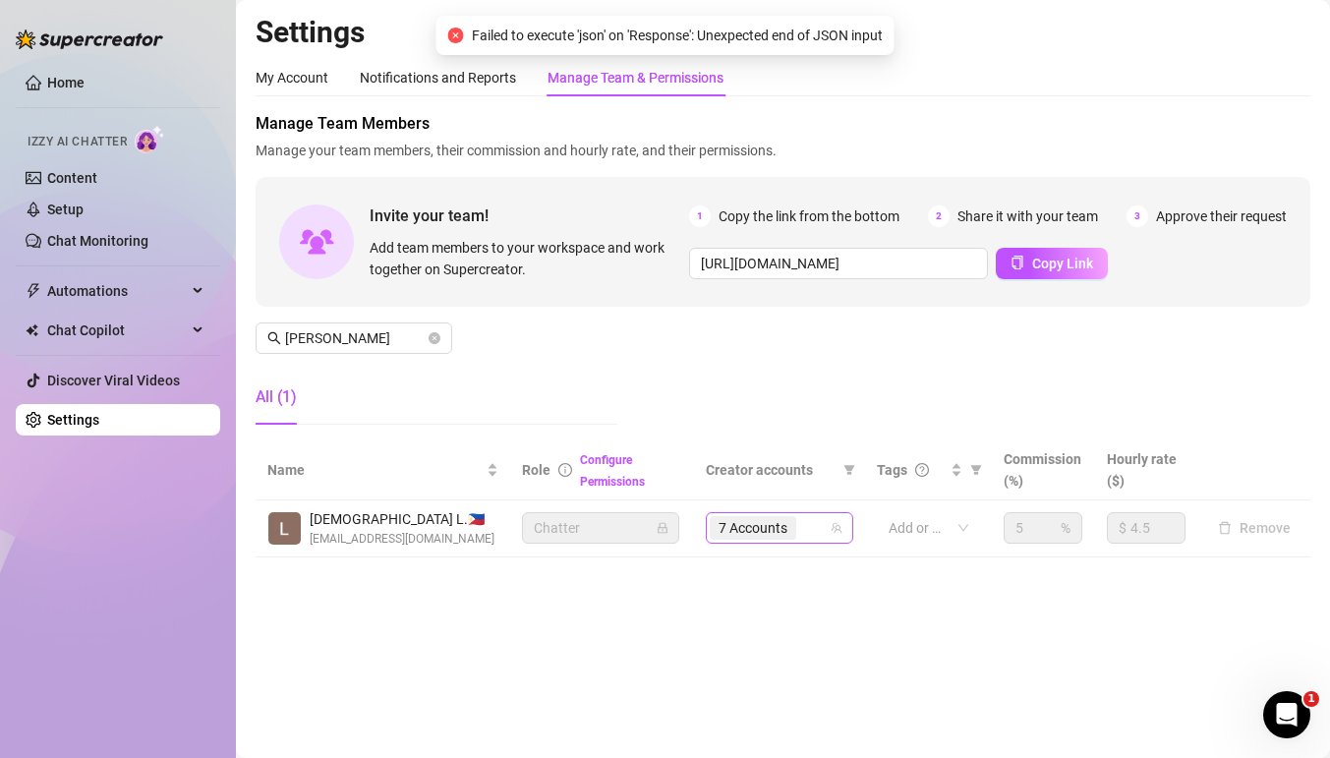
click at [809, 529] on div "7 Accounts" at bounding box center [769, 528] width 119 height 28
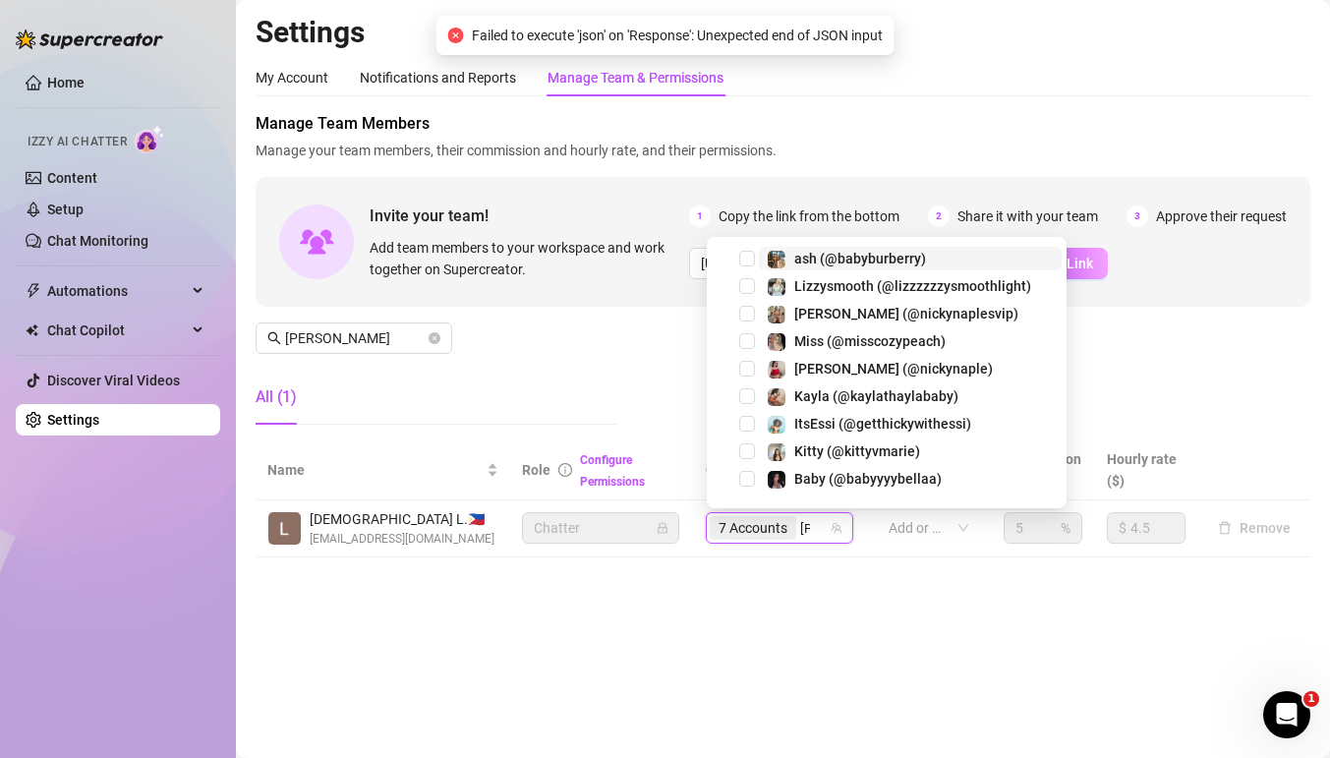
type input "yani"
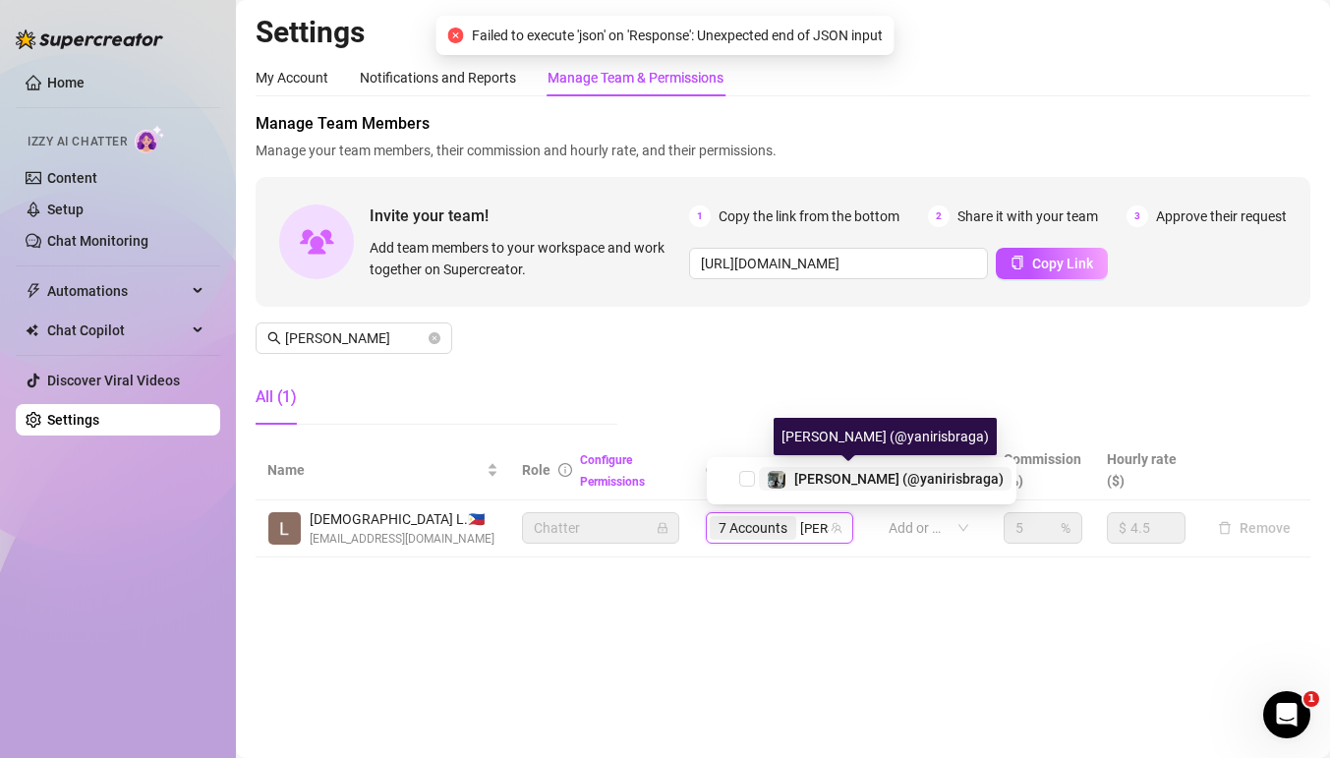
click at [798, 479] on span "Yanni (@yanirisbraga)" at bounding box center [898, 479] width 209 height 16
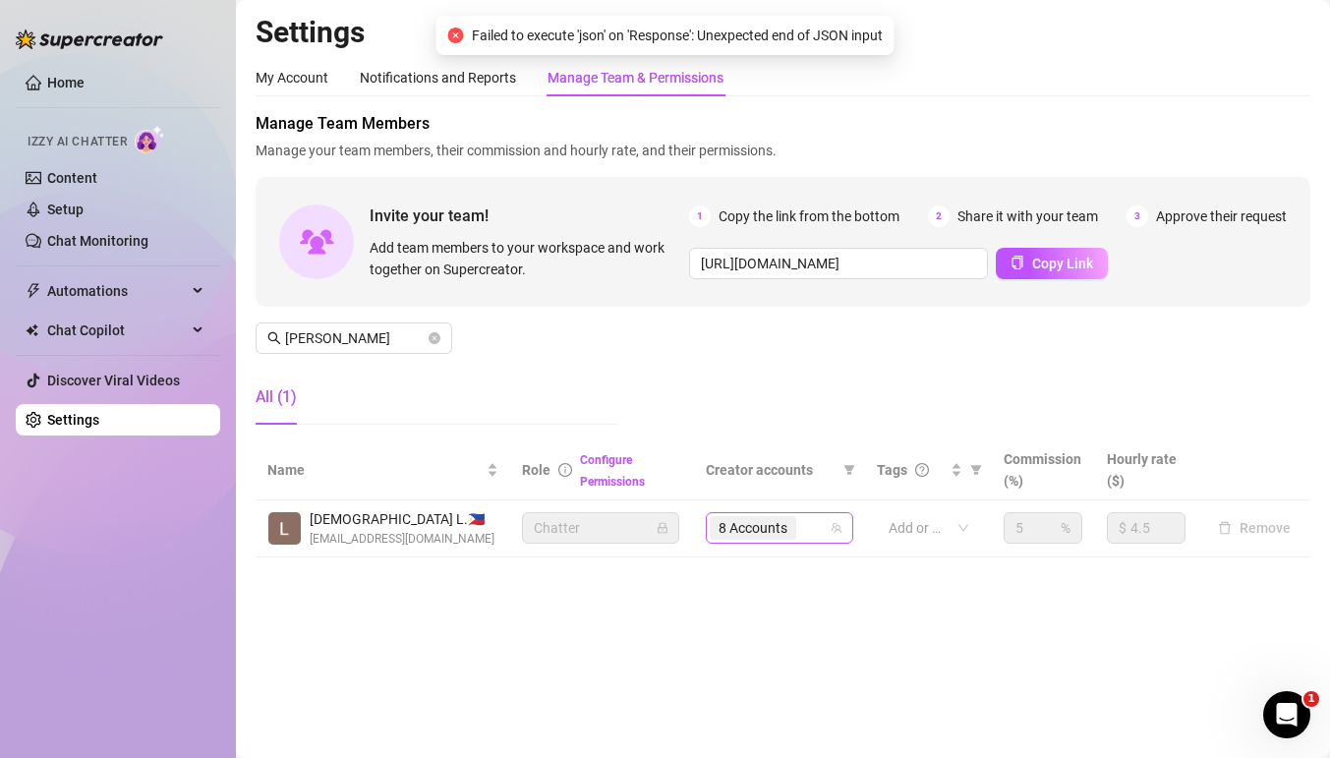
click at [802, 533] on input "search" at bounding box center [802, 528] width 4 height 24
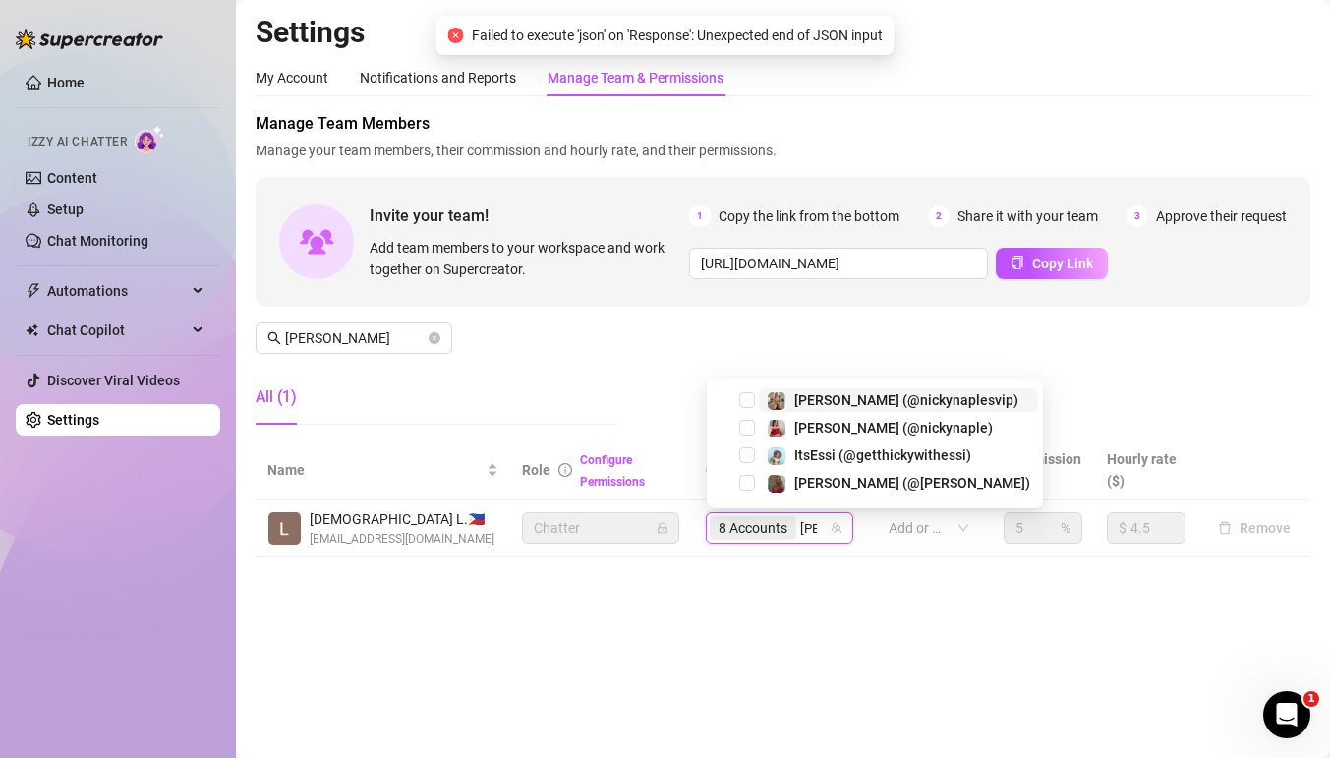
type input "kyli"
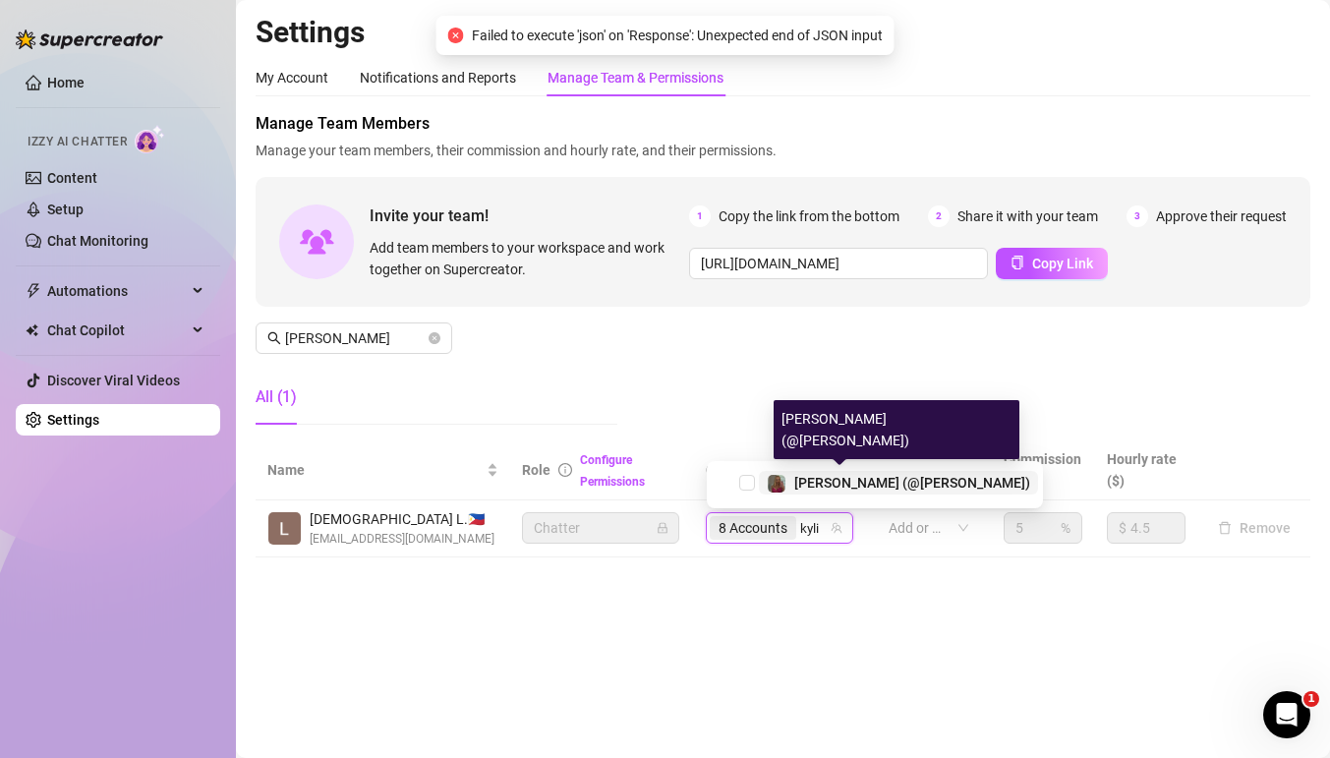
click at [800, 485] on span "Kylie (@kylie_kayy)" at bounding box center [912, 483] width 236 height 16
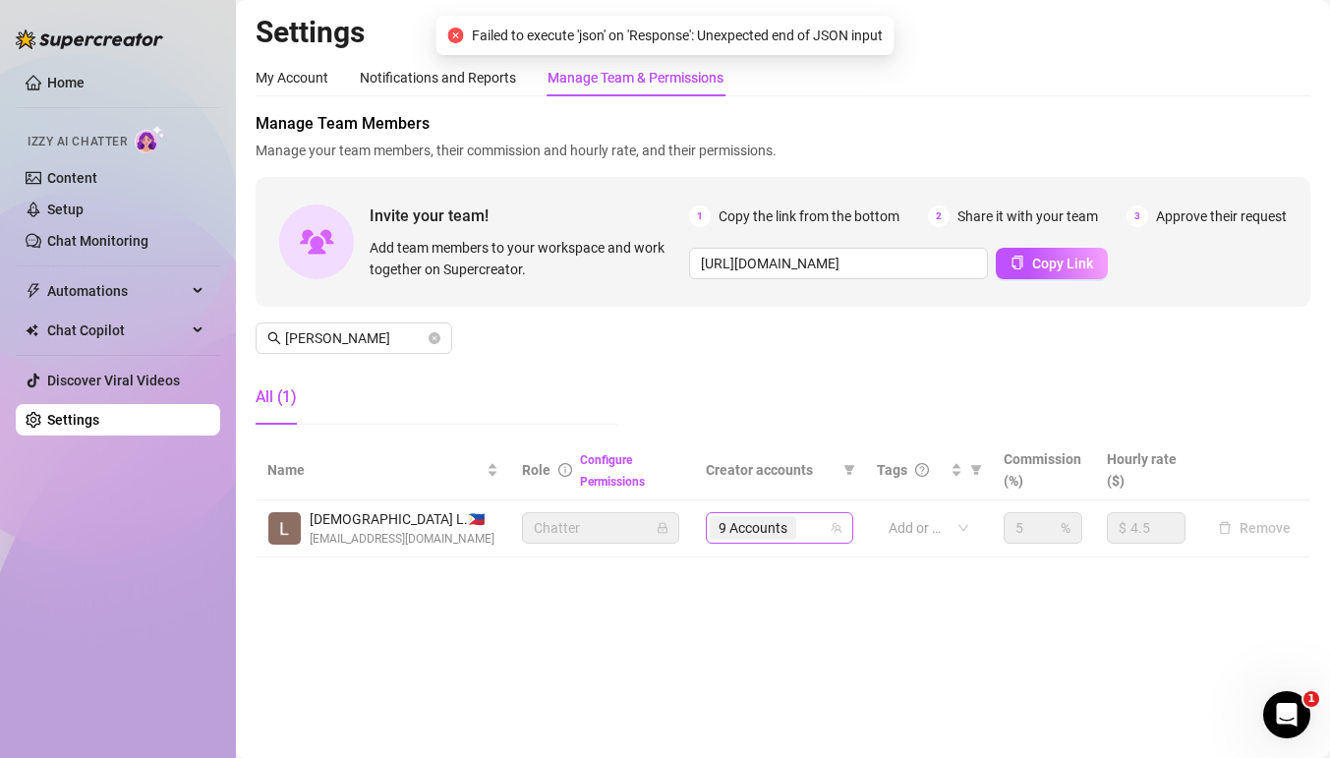
click at [809, 527] on div "9 Accounts" at bounding box center [769, 528] width 119 height 28
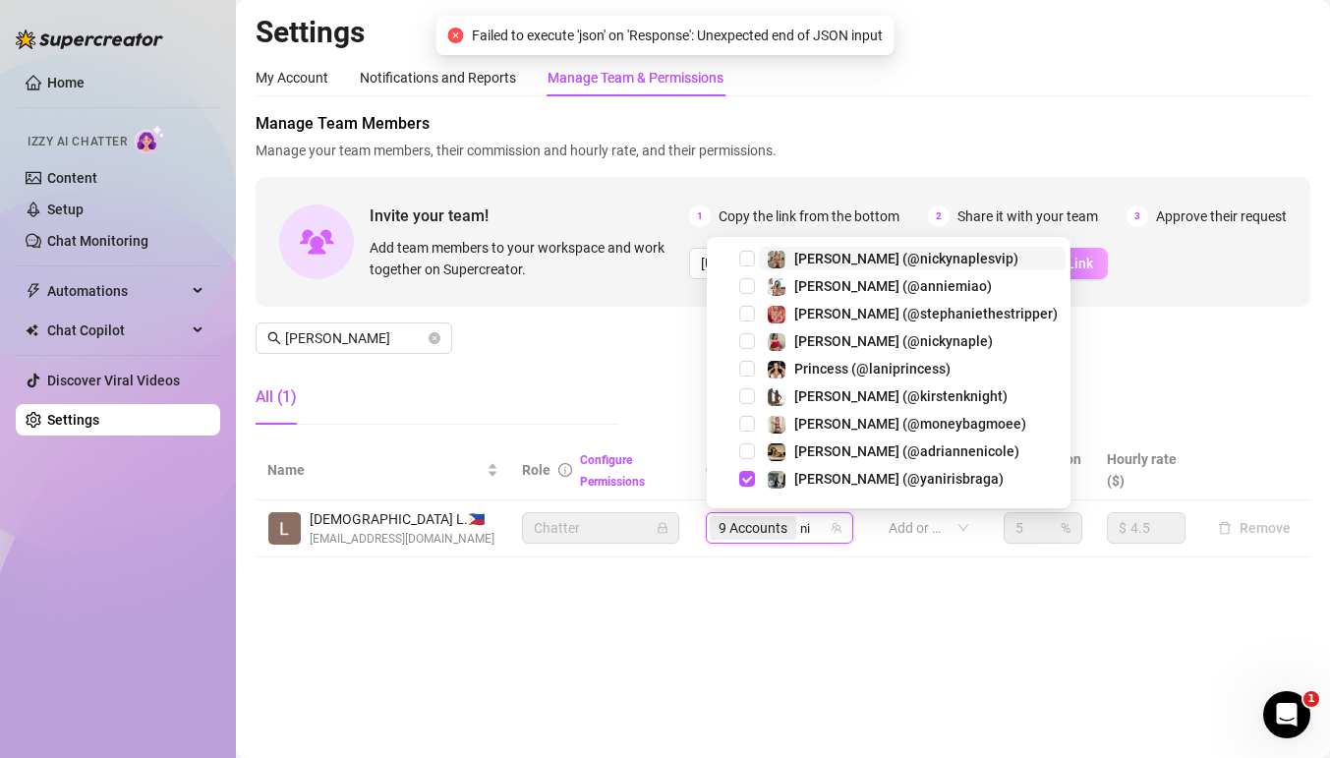
type input "nic"
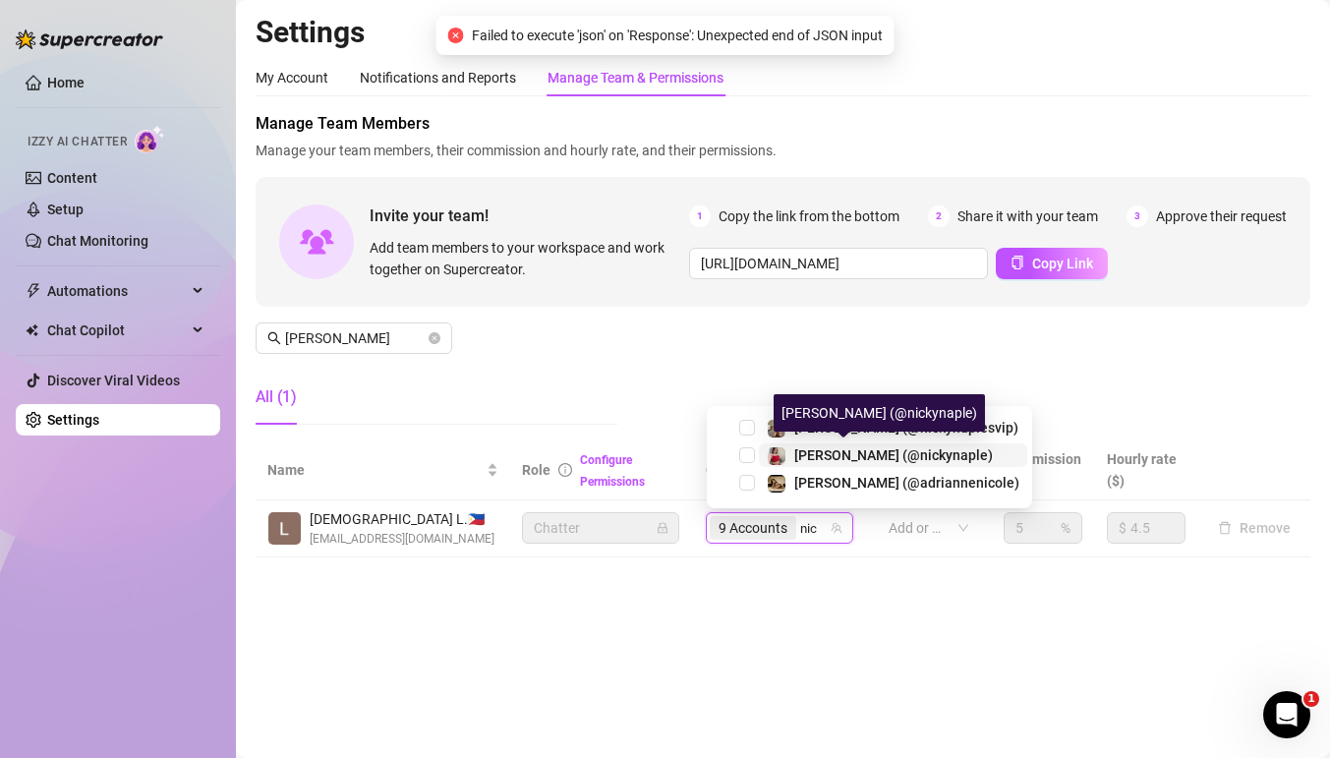
click at [799, 451] on span "Nicky (@nickynaple)" at bounding box center [893, 455] width 199 height 16
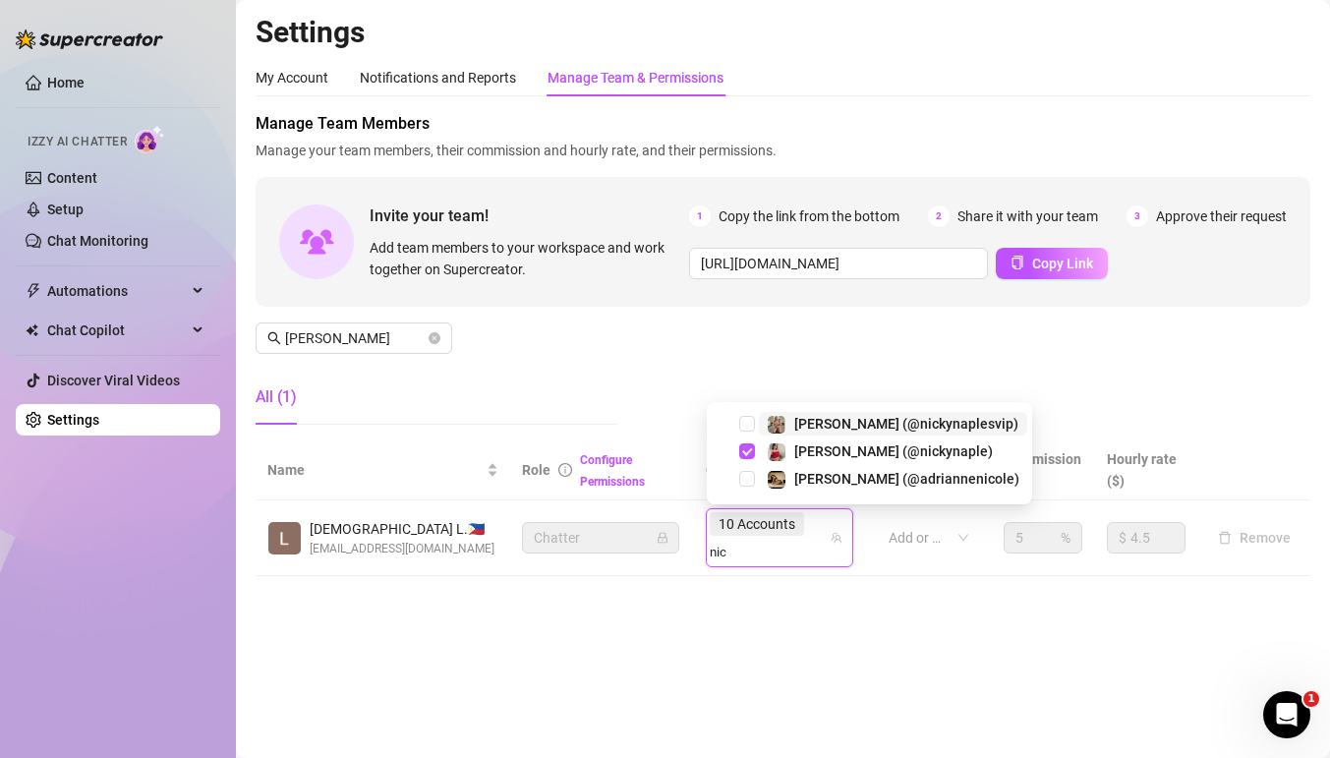
type input "nick"
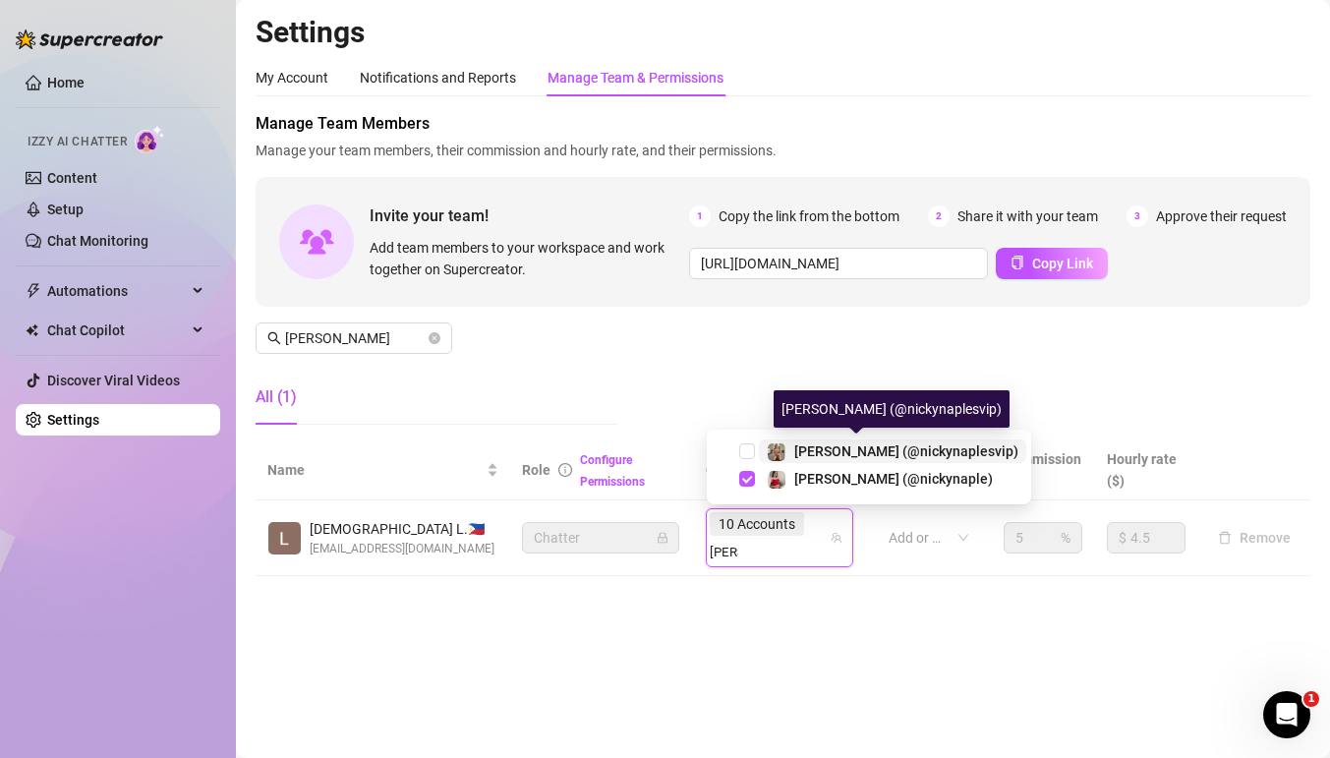
click at [794, 448] on span "Nicky (@nickynaplesvip)" at bounding box center [906, 451] width 224 height 16
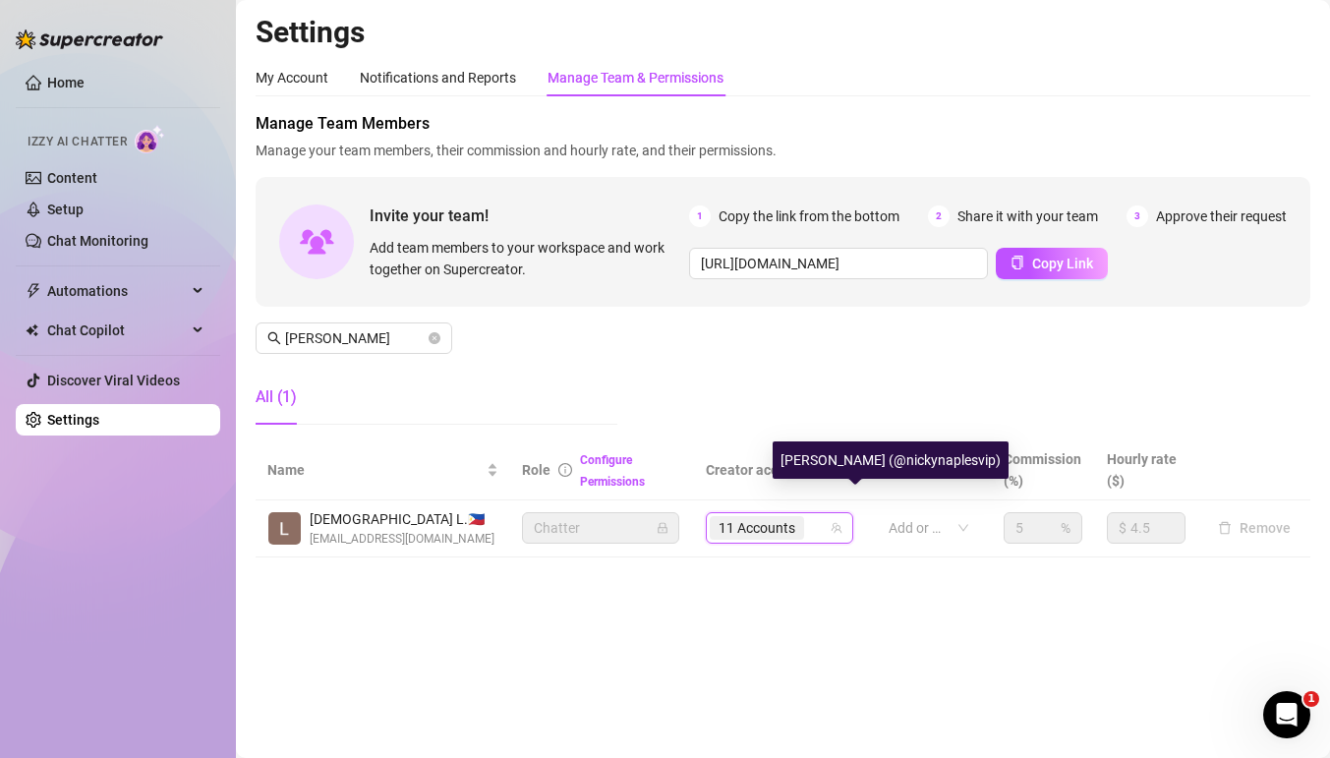
click at [821, 530] on div "11 Accounts" at bounding box center [769, 528] width 119 height 28
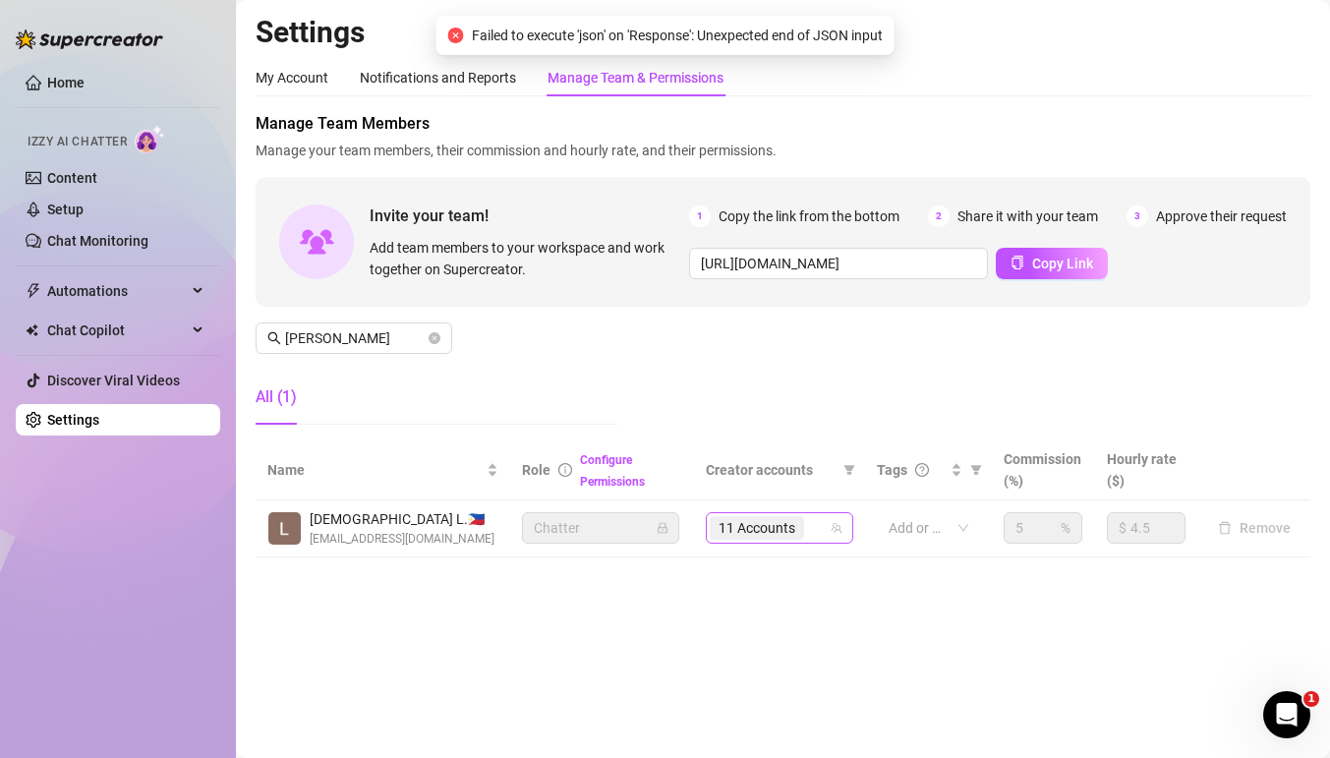
click at [821, 530] on div "11 Accounts" at bounding box center [769, 528] width 119 height 28
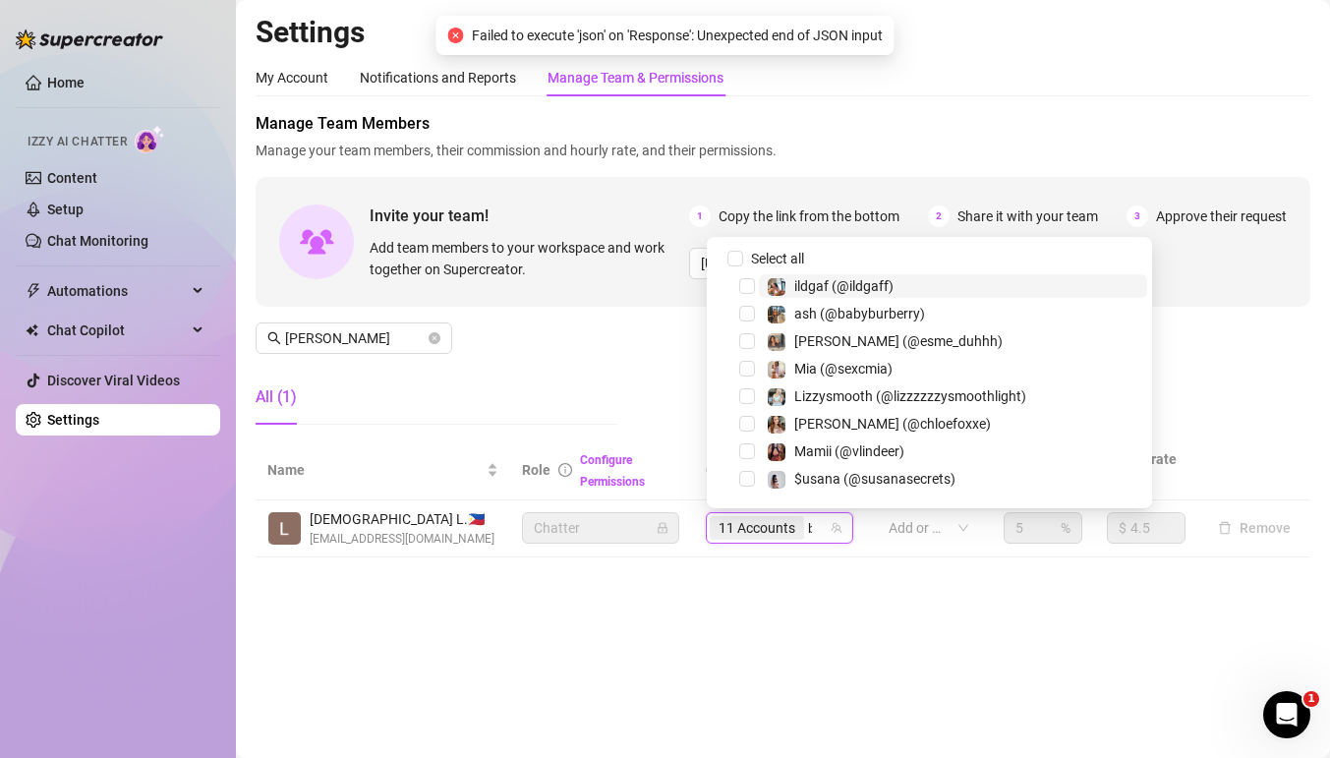
type input "br"
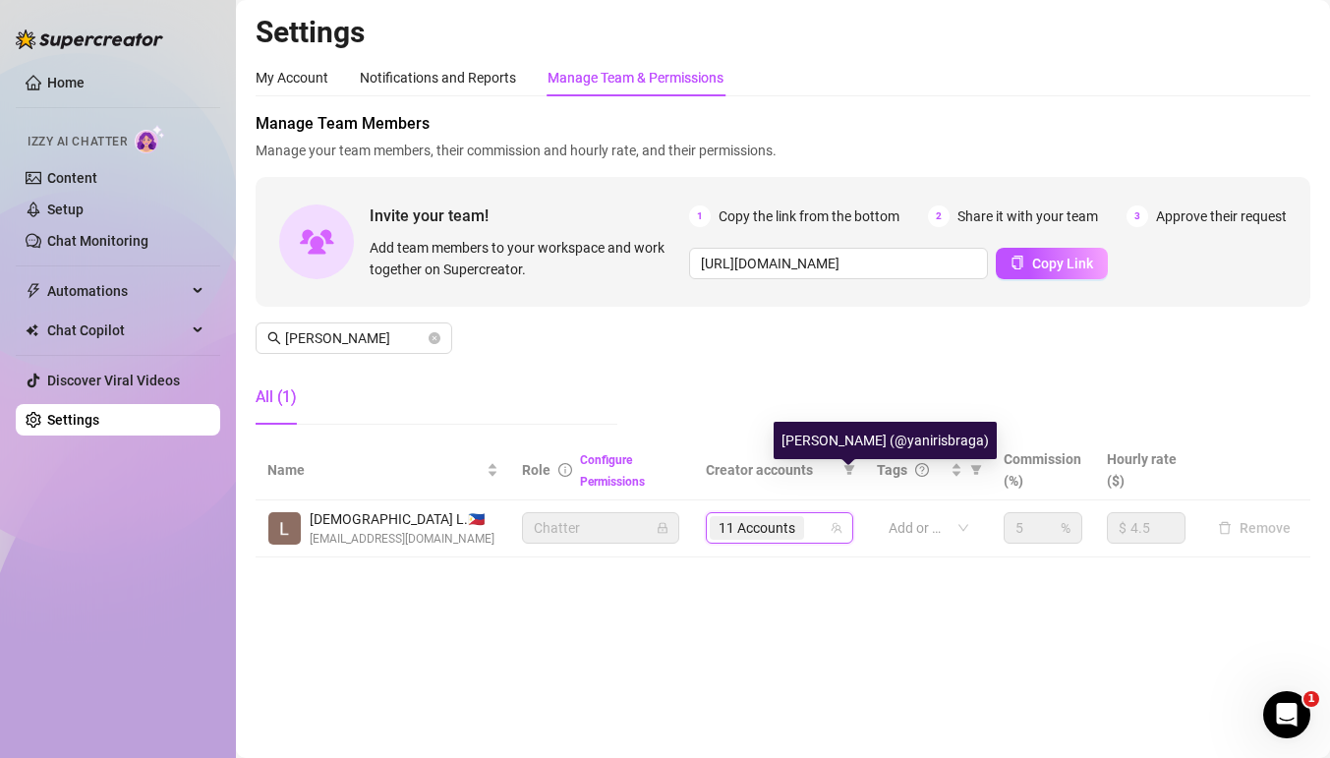
drag, startPoint x: 812, startPoint y: 435, endPoint x: 766, endPoint y: 431, distance: 46.4
click at [764, 431] on body "Home Izzy AI Chatter Content Setup Chat Monitoring Automations Chat Copilot Dis…" at bounding box center [665, 379] width 1330 height 758
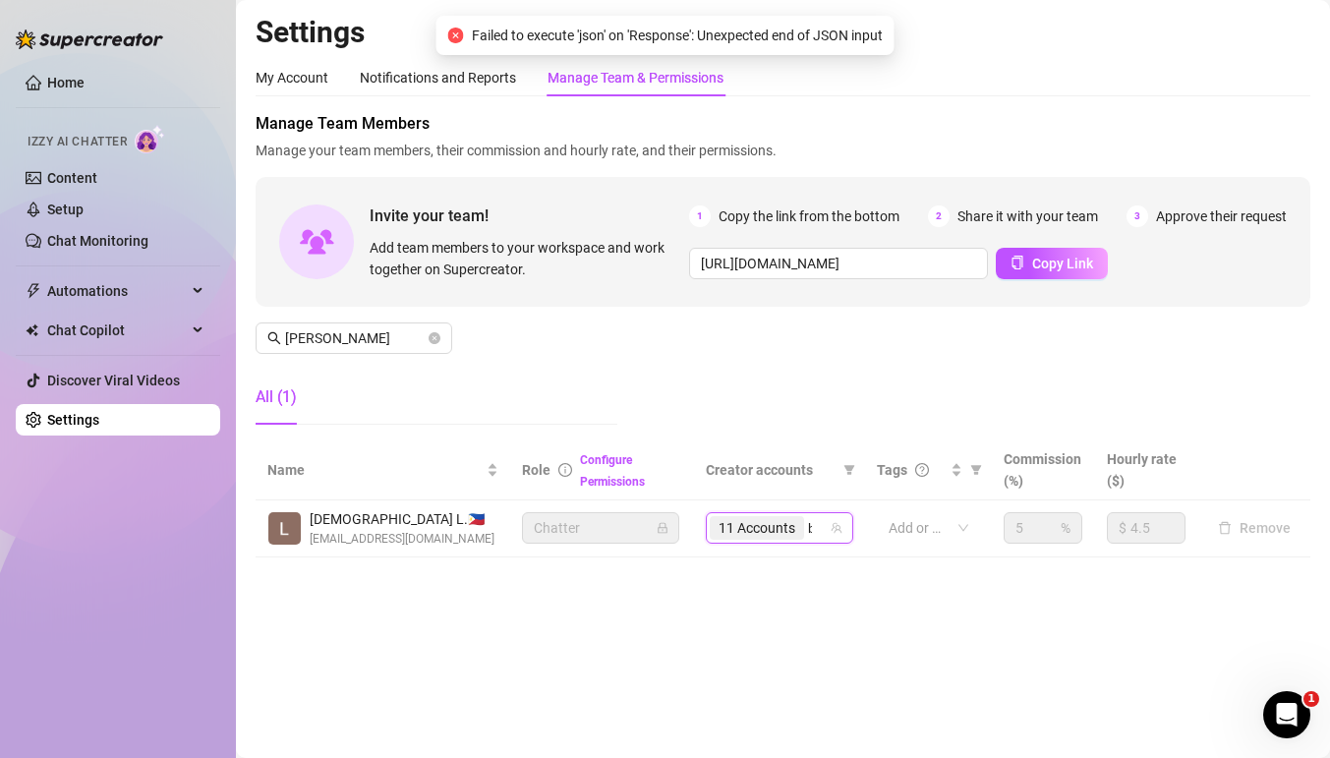
click at [819, 520] on div "11 Accounts br" at bounding box center [769, 528] width 119 height 28
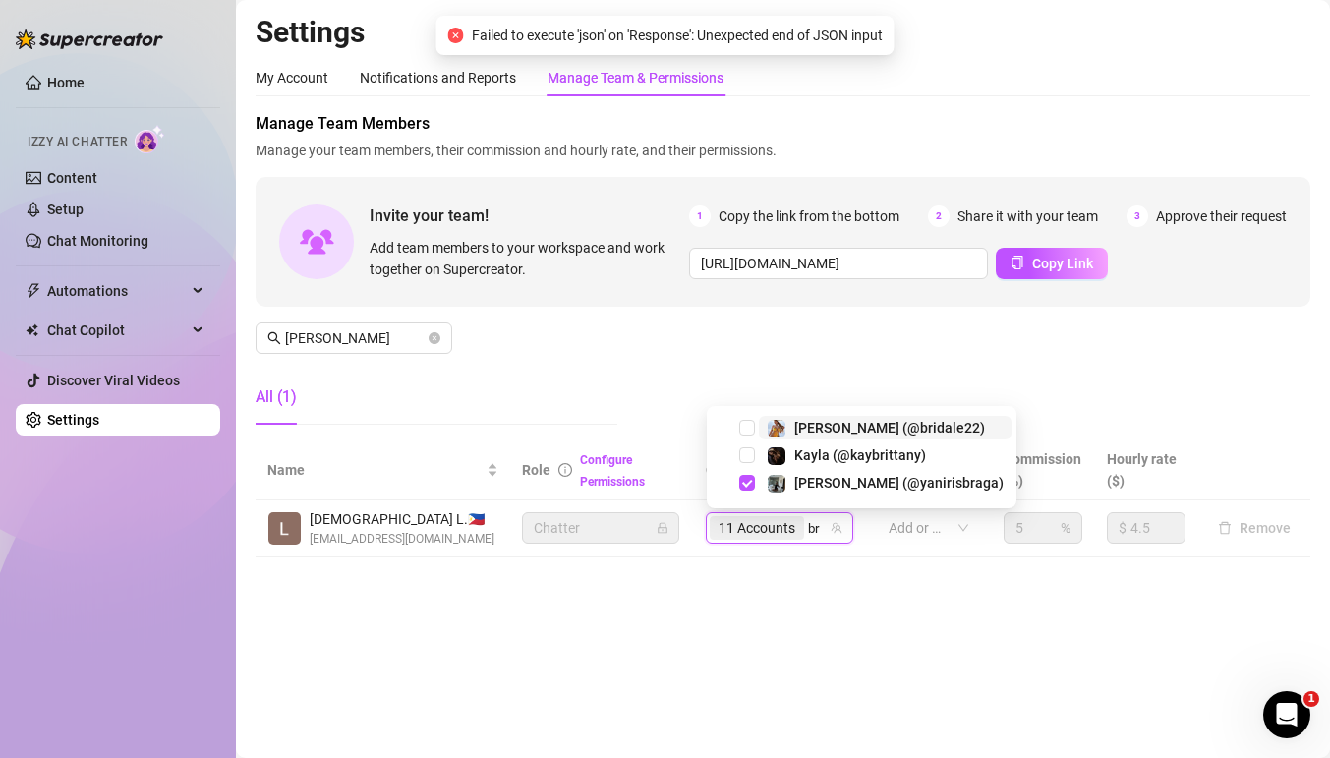
type input "bri"
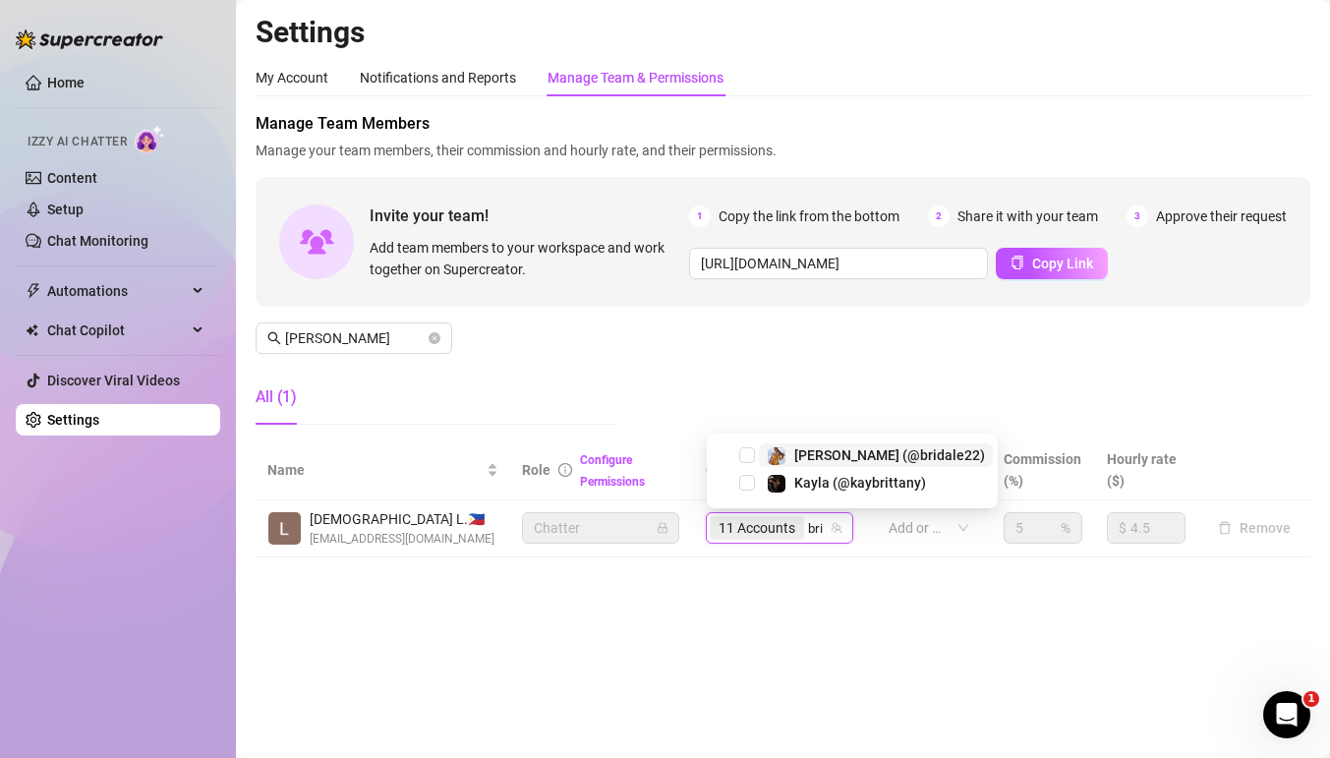
click at [762, 452] on span "Brianna (@bridale22)" at bounding box center [876, 455] width 234 height 24
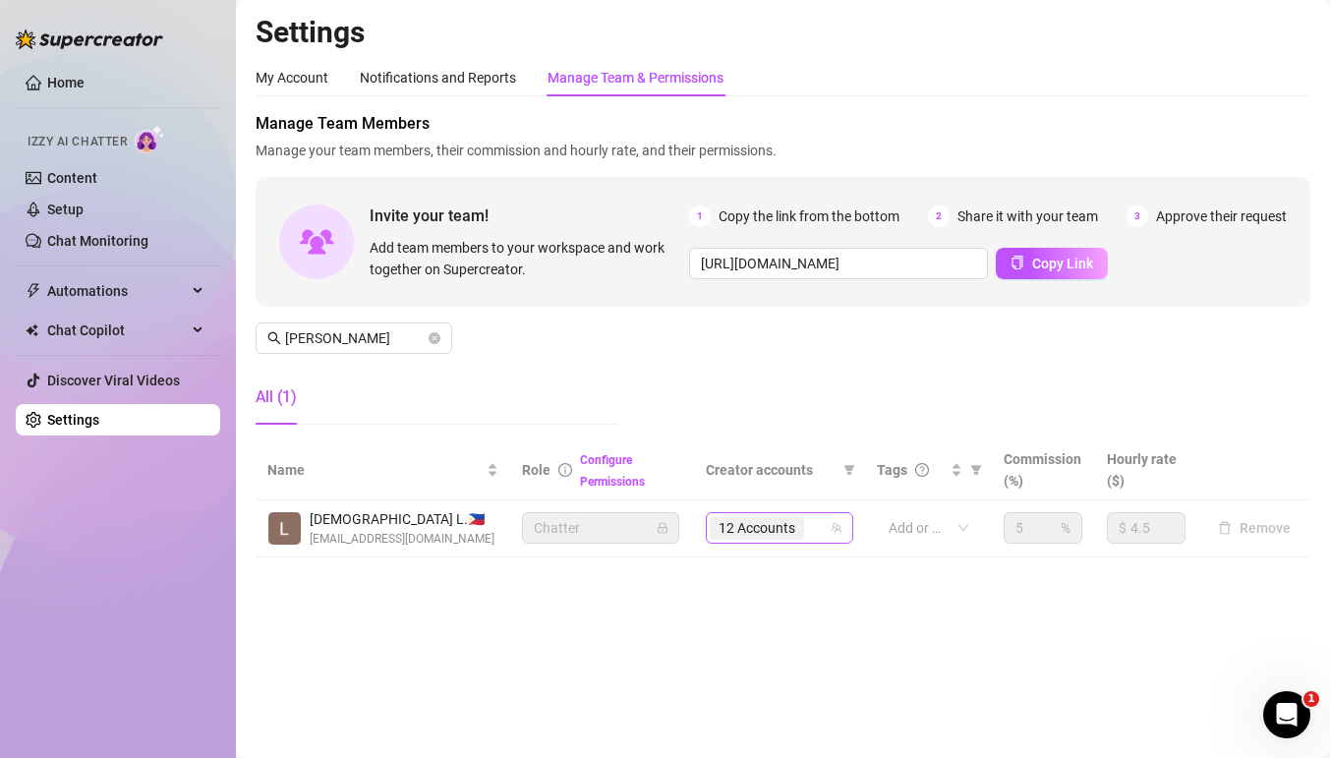
click at [818, 531] on div "12 Accounts" at bounding box center [769, 528] width 119 height 28
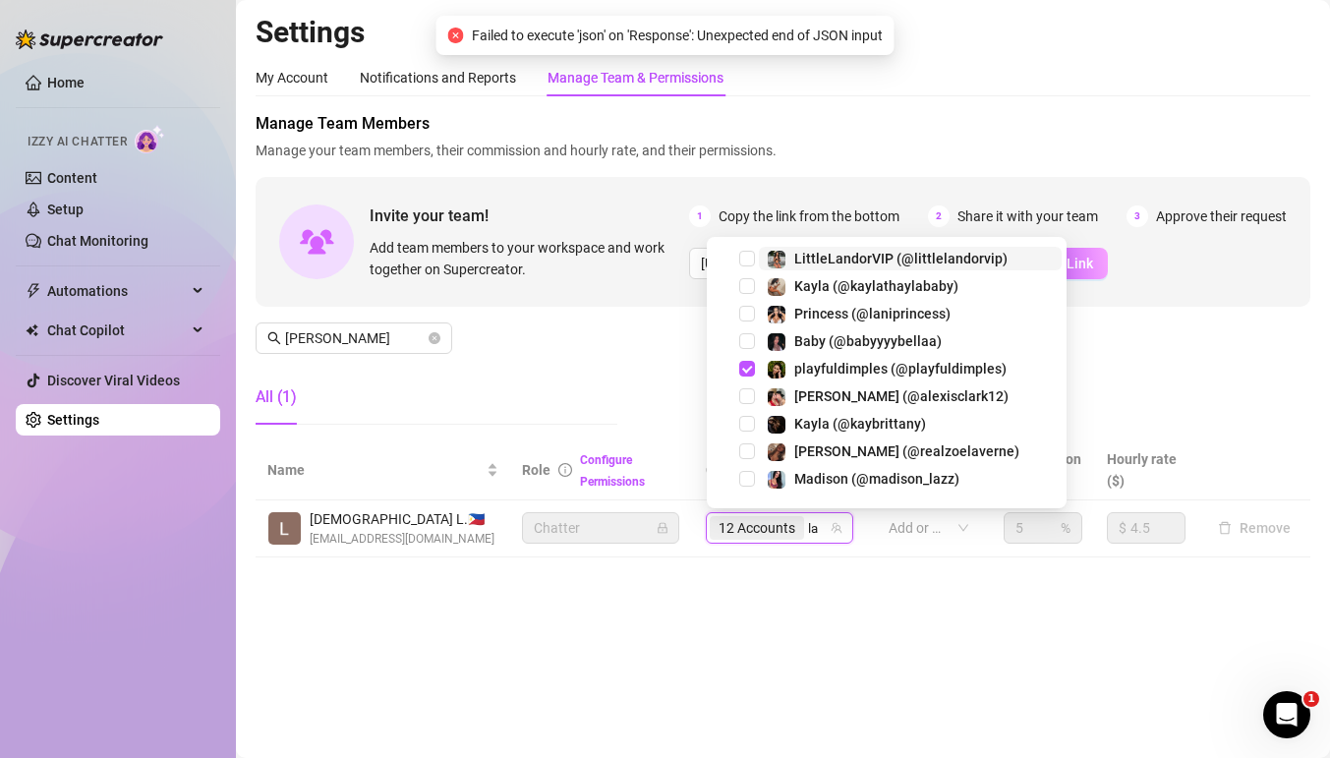
type input "lal"
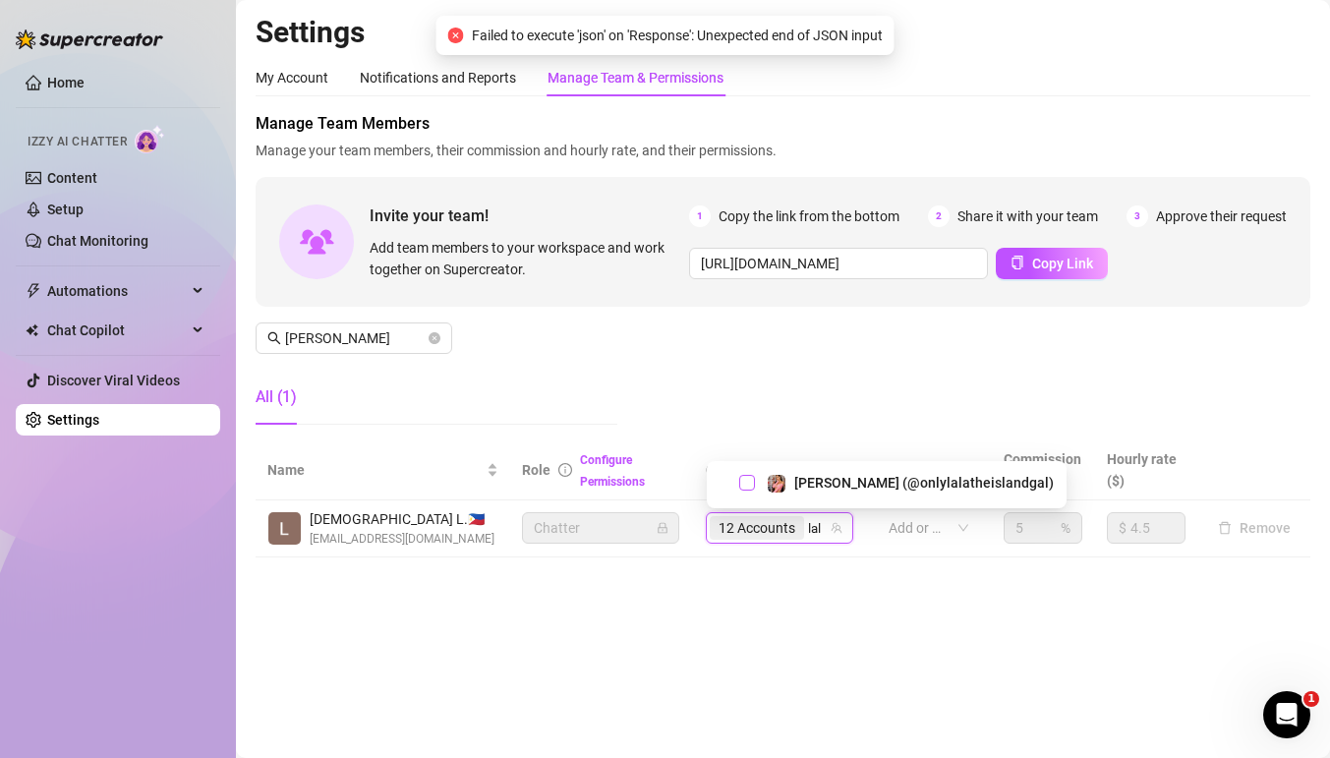
click at [753, 484] on span "Select tree node" at bounding box center [747, 483] width 16 height 16
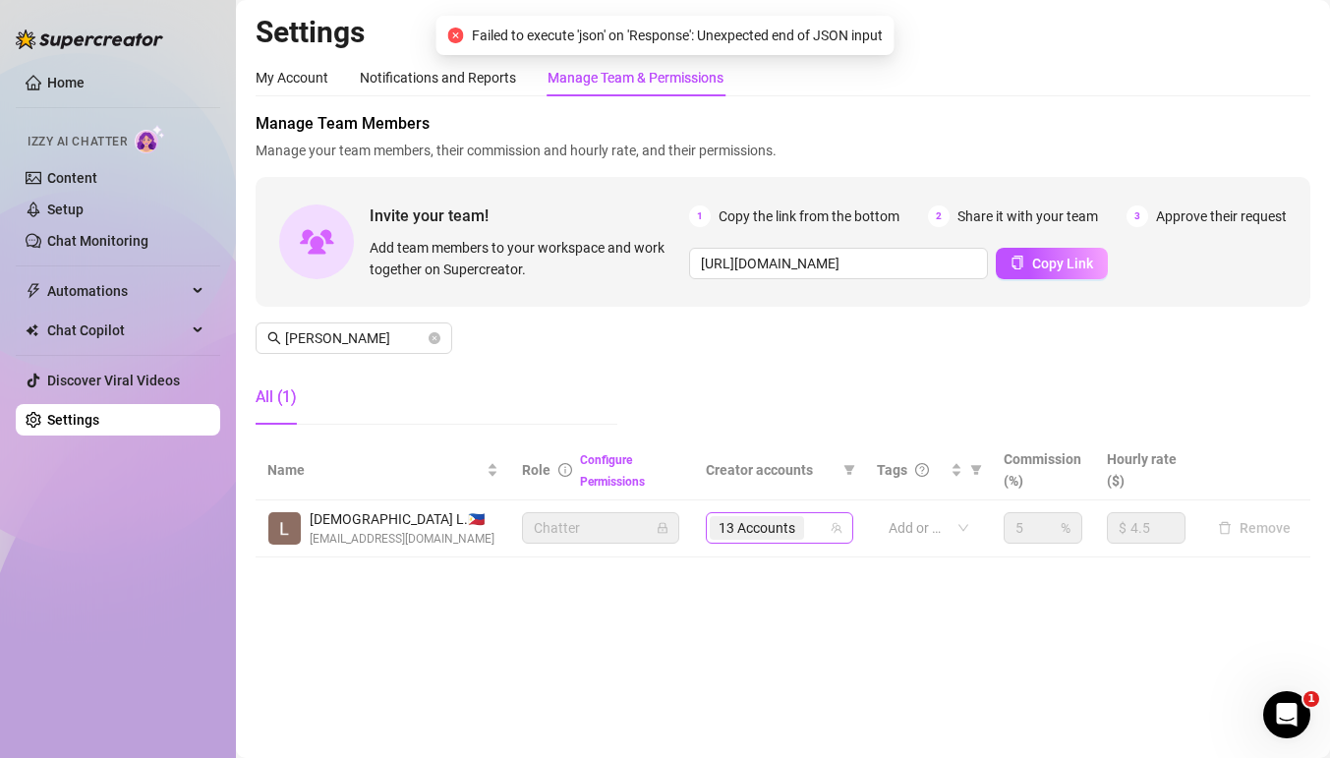
click at [817, 520] on div "13 Accounts" at bounding box center [769, 528] width 119 height 28
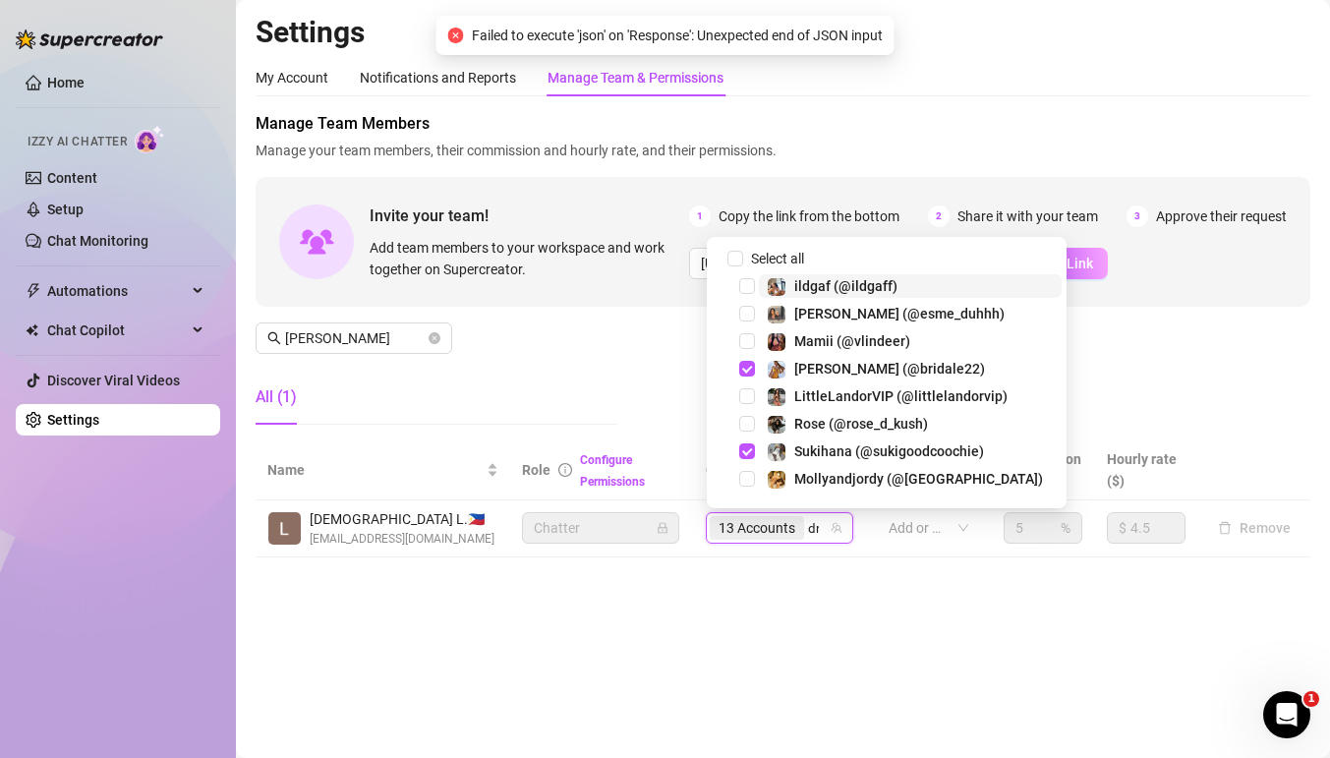
type input "dra"
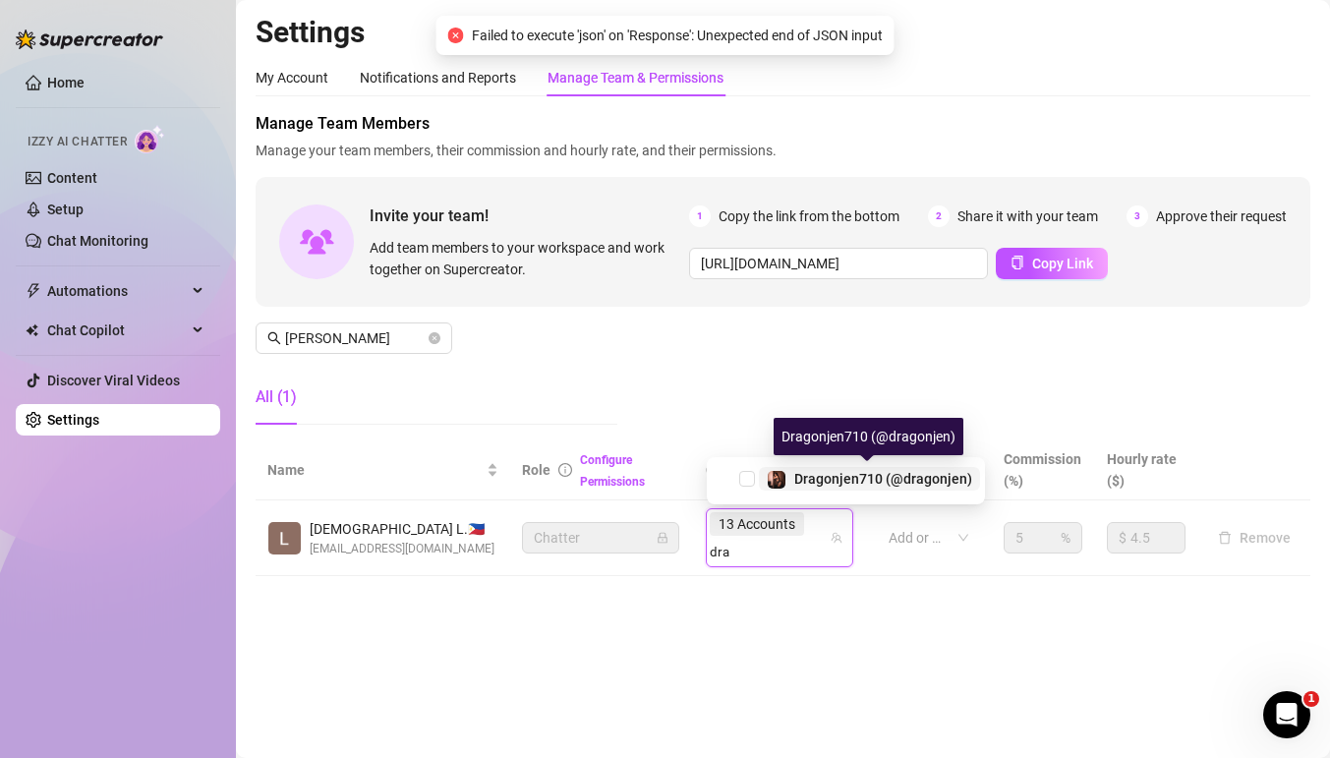
click at [792, 476] on div "Dragonjen710 (@dragonjen)" at bounding box center [869, 479] width 205 height 24
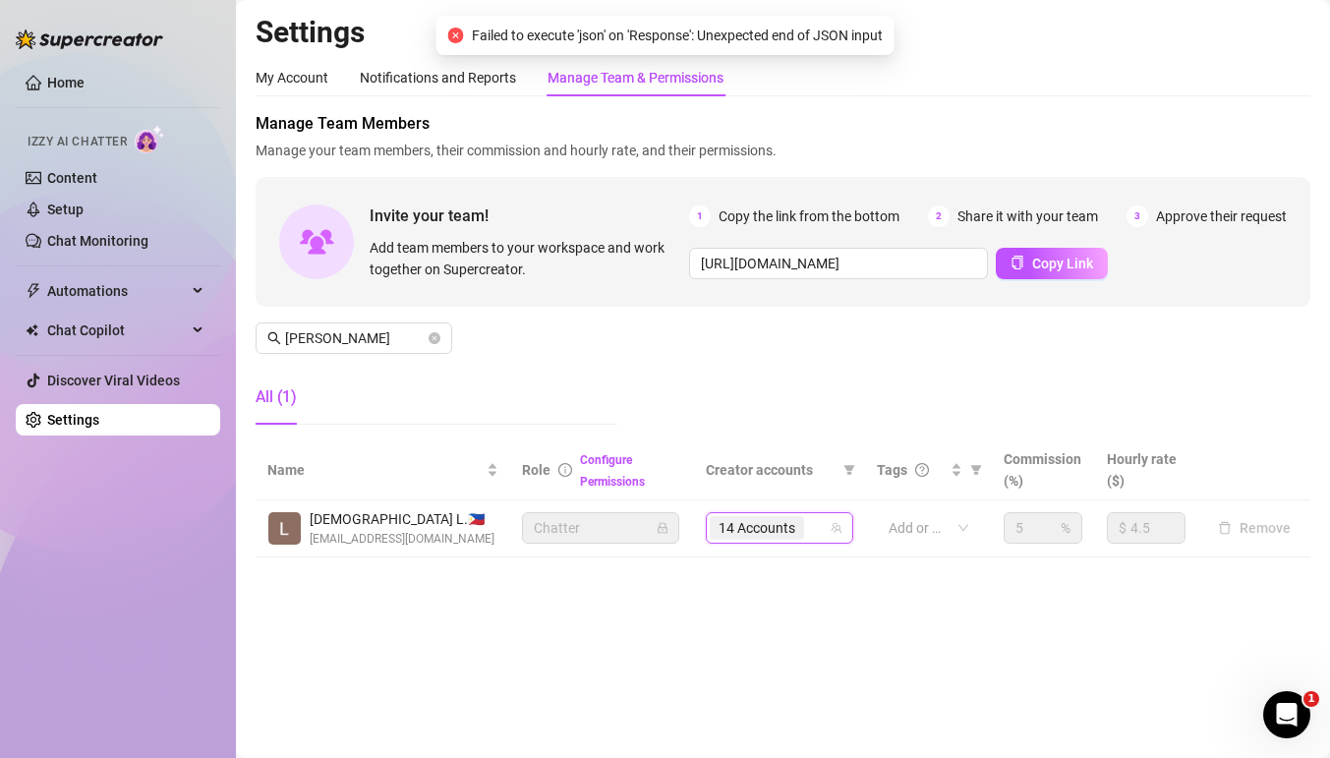
click at [805, 526] on div "14 Accounts" at bounding box center [759, 528] width 98 height 28
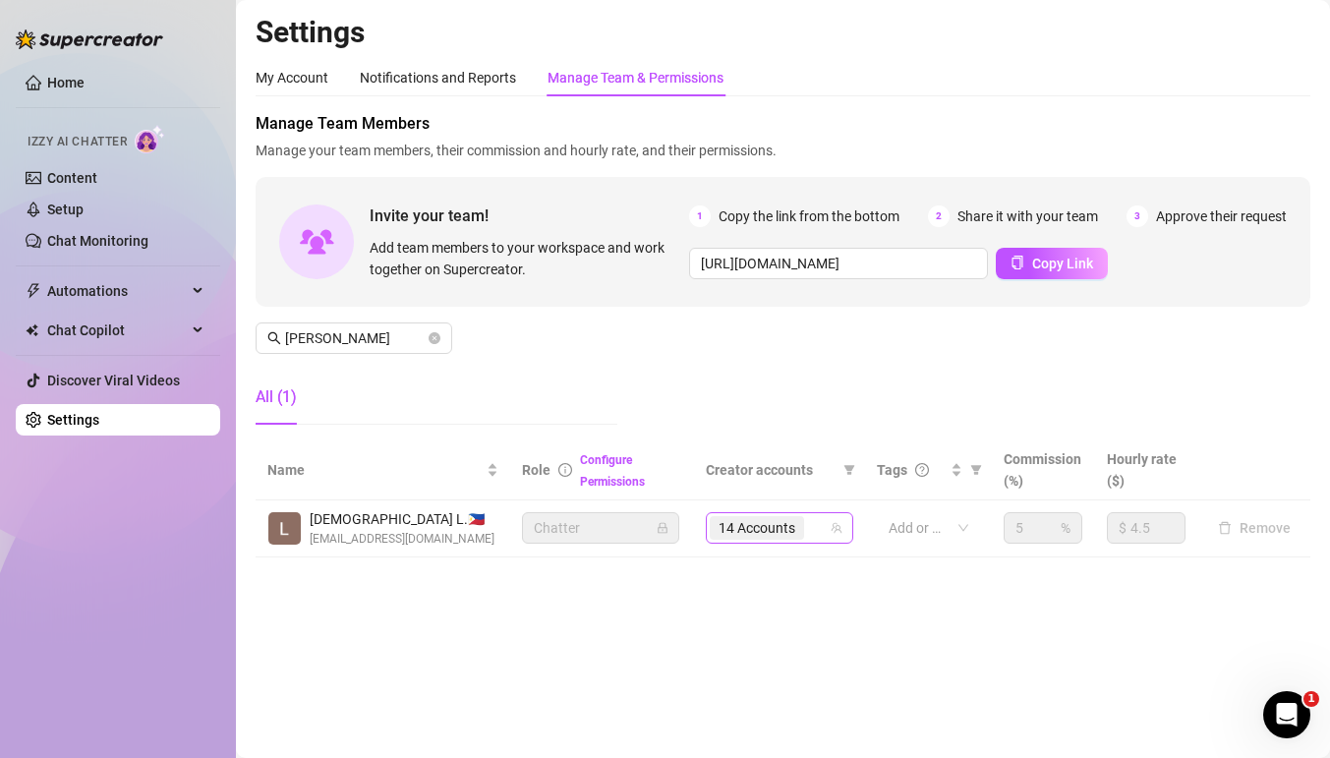
click at [805, 530] on div "14 Accounts" at bounding box center [759, 528] width 98 height 28
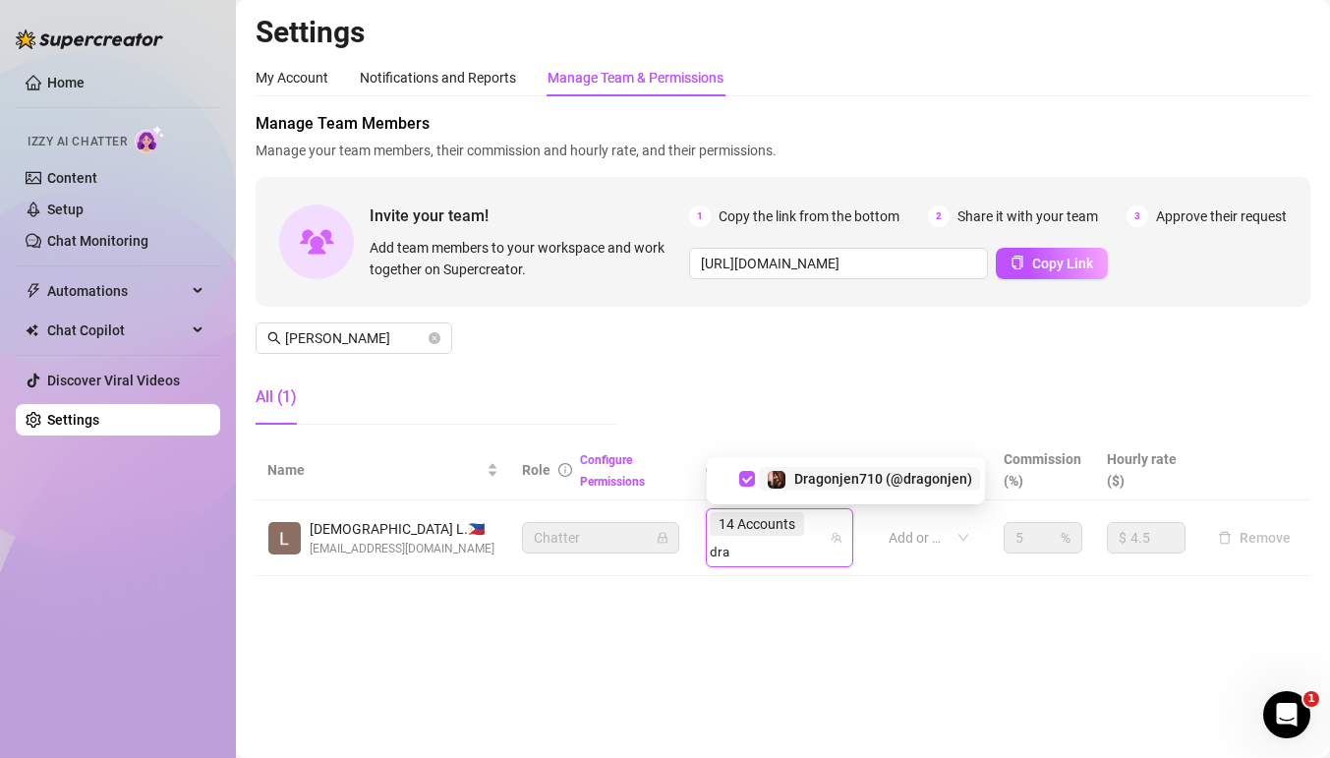
type input "dra"
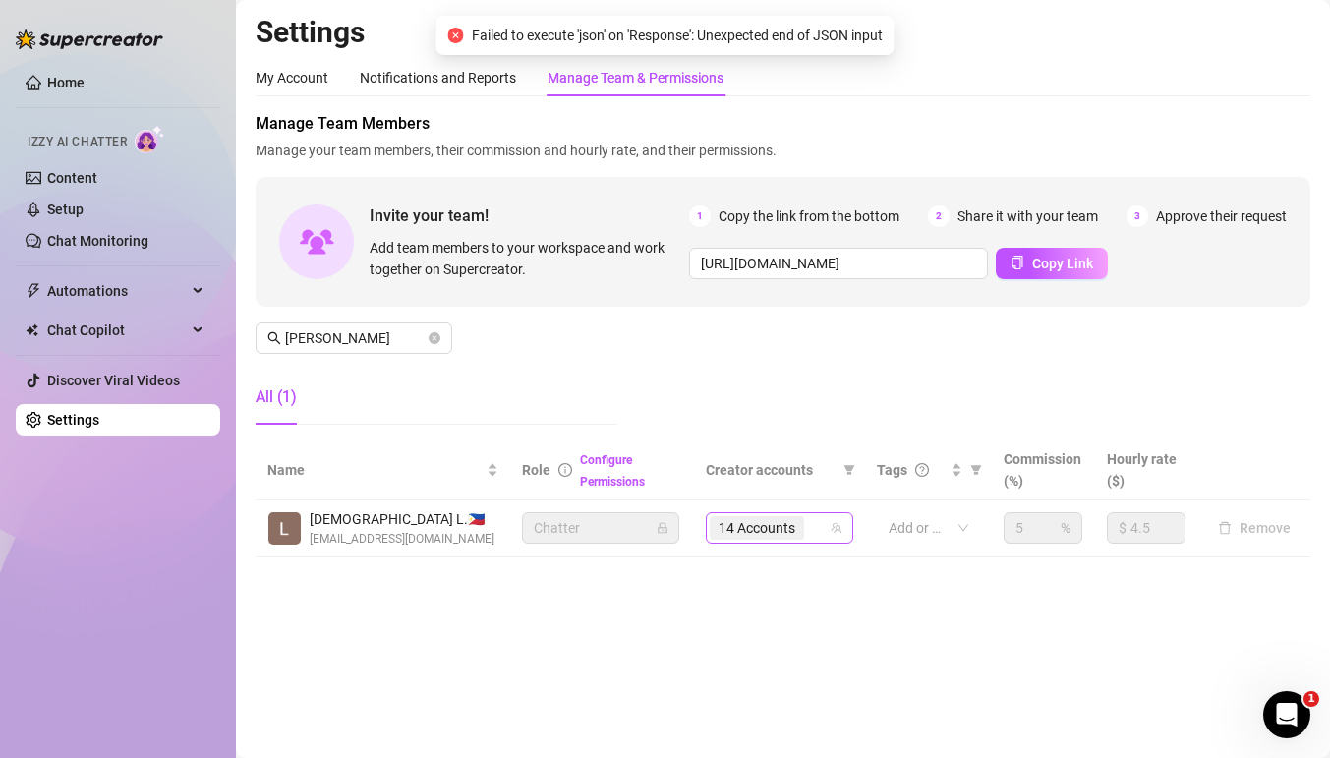
click at [805, 530] on div "14 Accounts" at bounding box center [759, 528] width 98 height 28
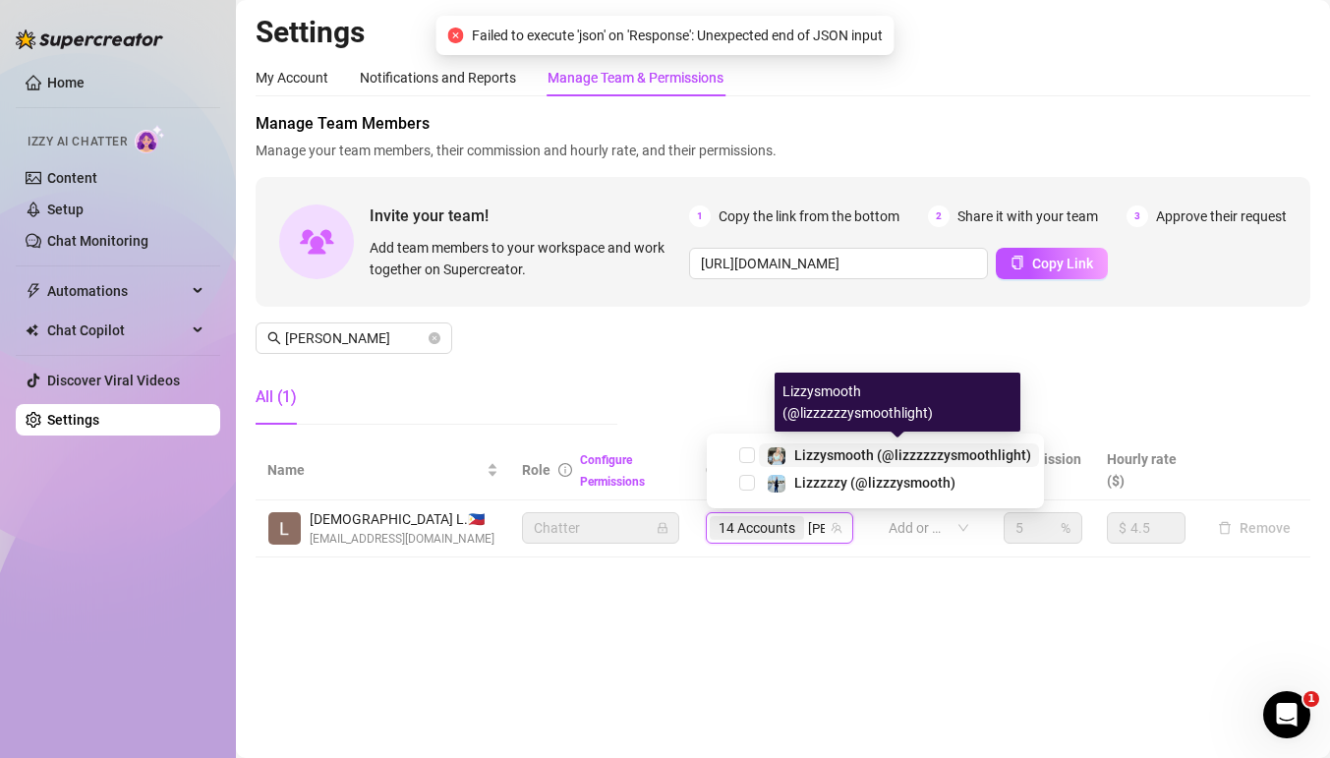
type input "liz"
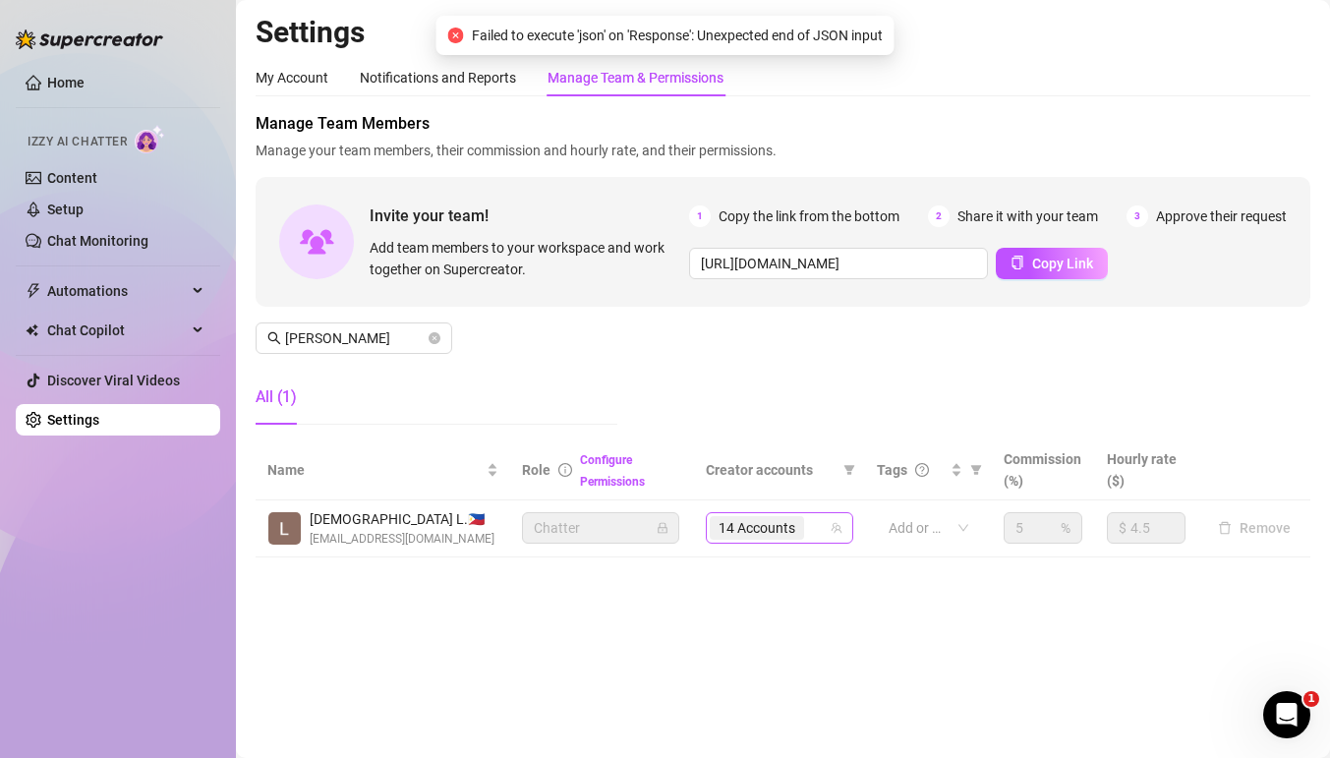
click at [808, 531] on div "14 Accounts" at bounding box center [759, 528] width 98 height 28
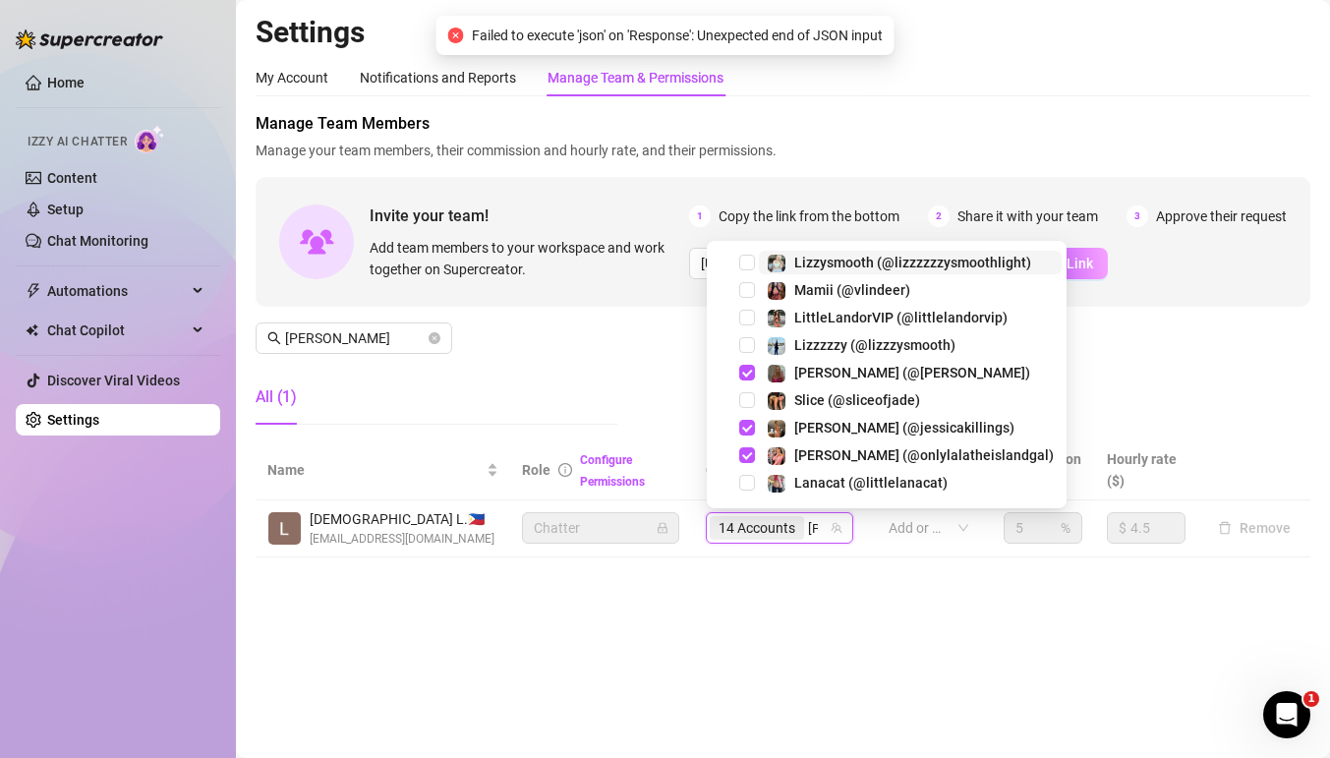
type input "lizz"
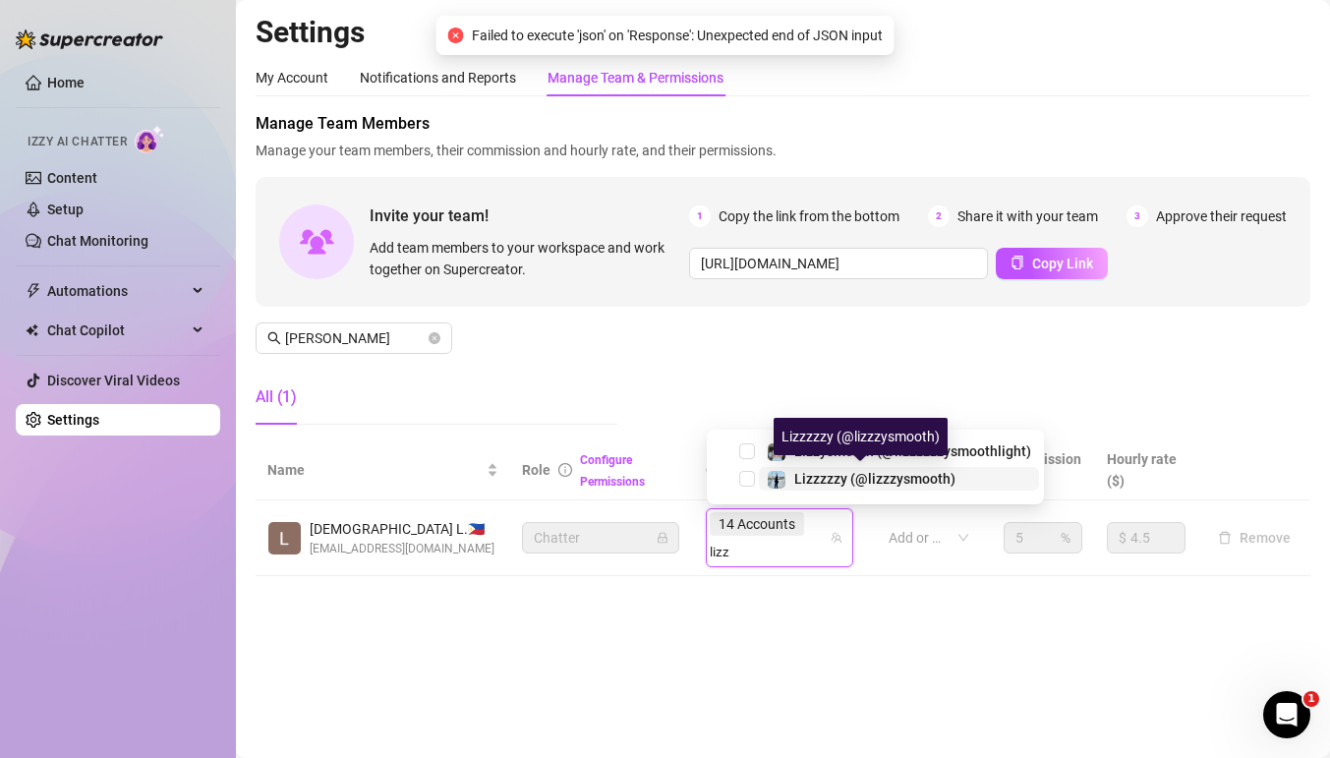
click at [792, 480] on div "Lizzzzzy (@lizzzysmooth)" at bounding box center [861, 479] width 189 height 24
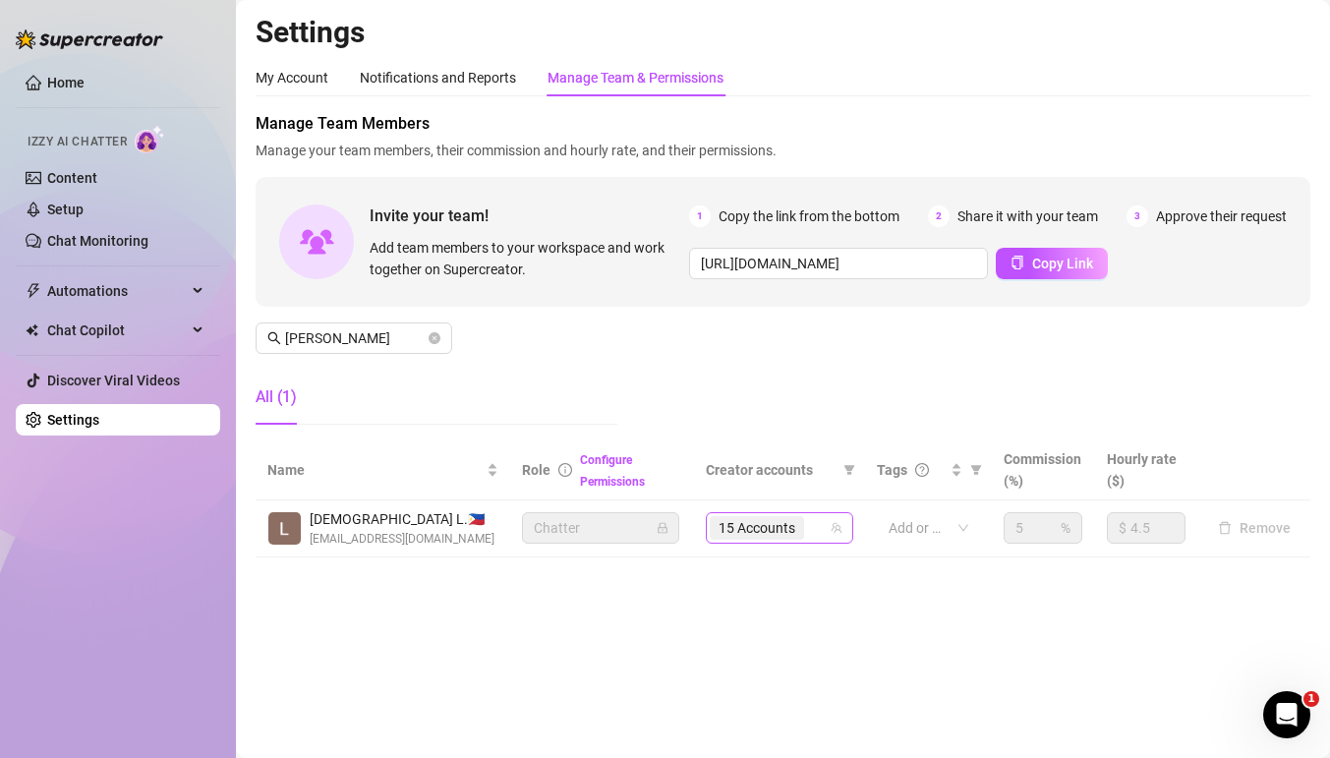
click at [817, 534] on div "15 Accounts" at bounding box center [769, 528] width 119 height 28
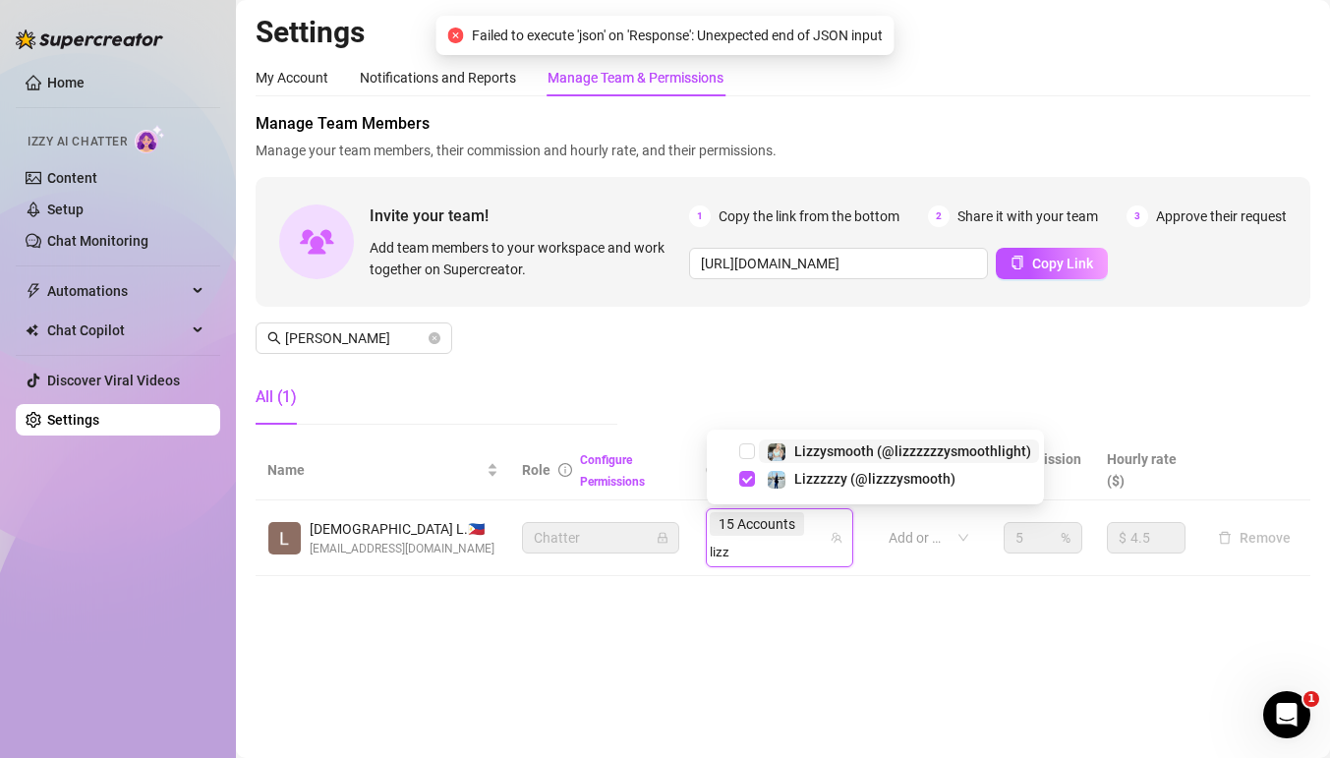
type input "lizz"
